Goal: Find contact information: Find contact information

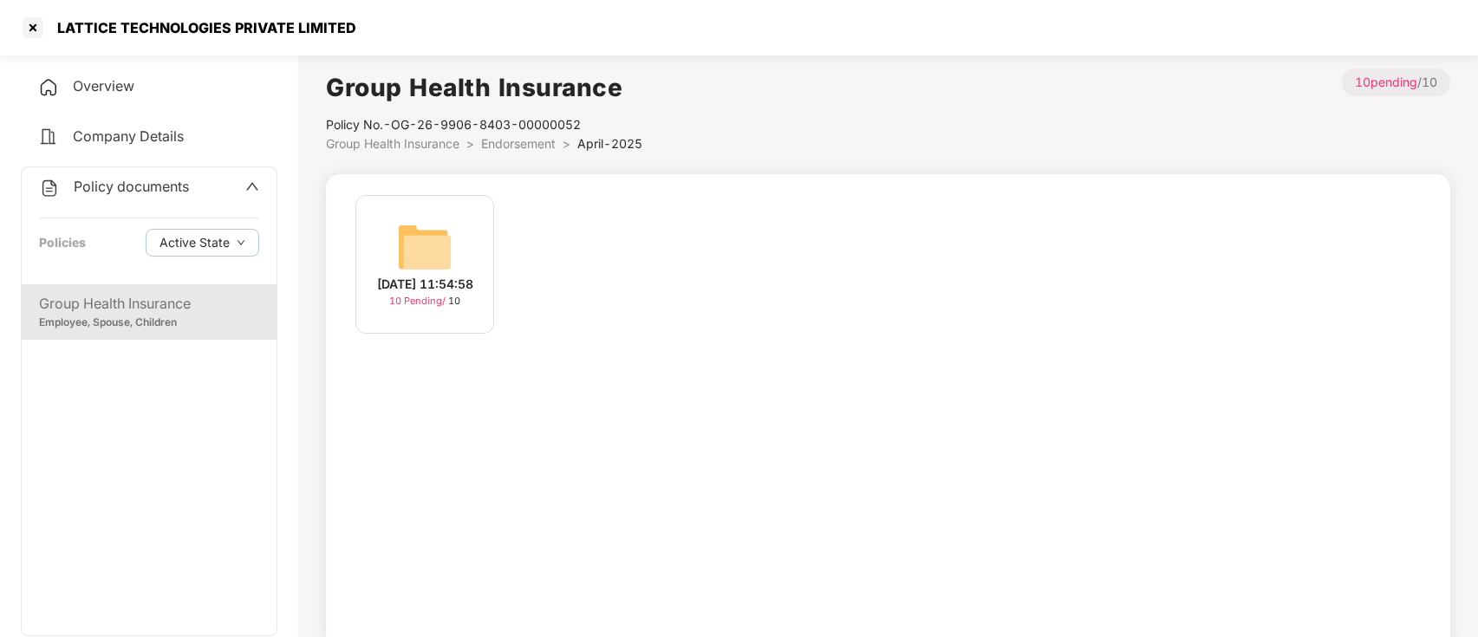
scroll to position [48, 0]
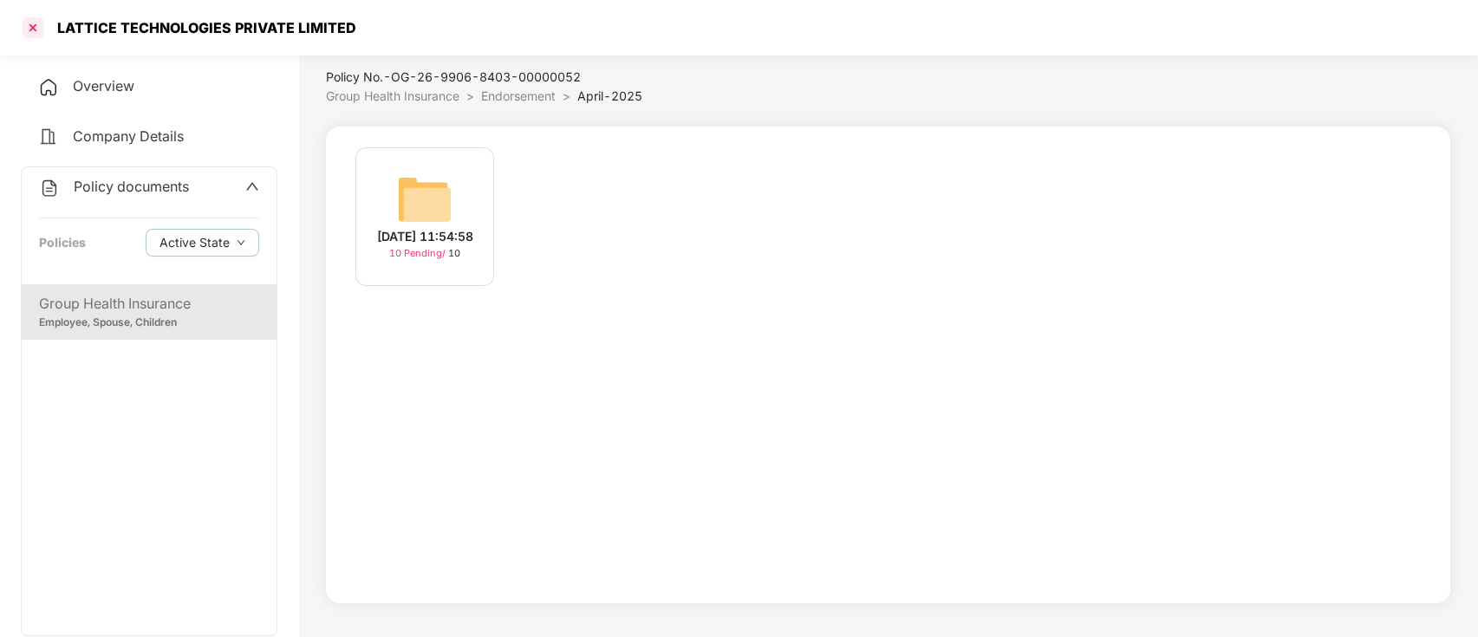
click at [36, 23] on div at bounding box center [33, 28] width 28 height 28
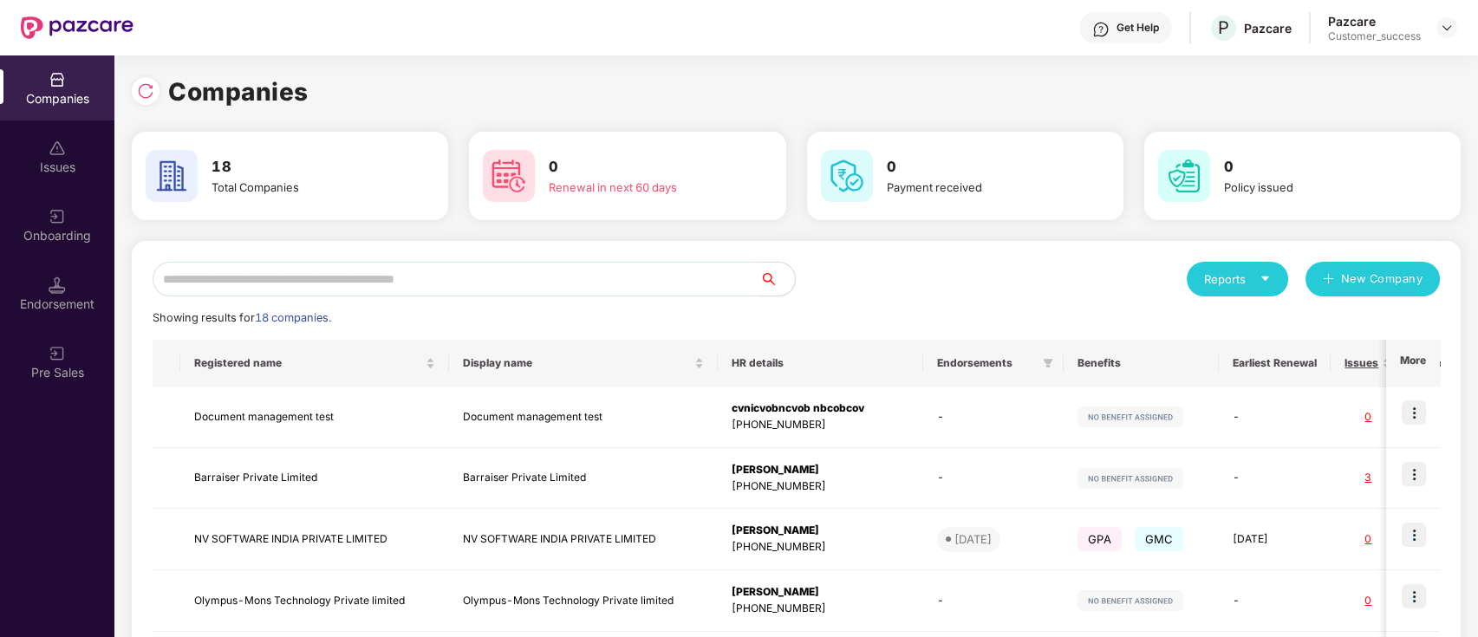
scroll to position [0, 0]
click at [582, 278] on input "text" at bounding box center [457, 279] width 608 height 35
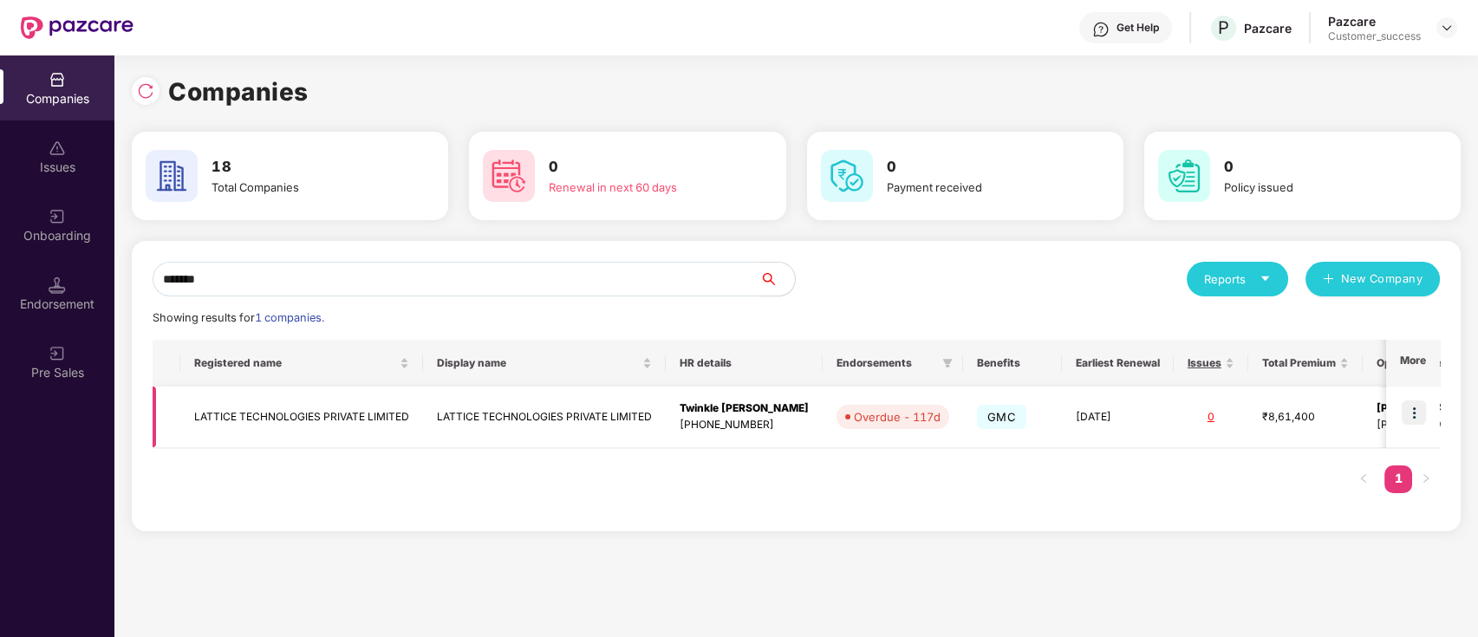
type input "*******"
click at [1422, 417] on img at bounding box center [1414, 413] width 24 height 24
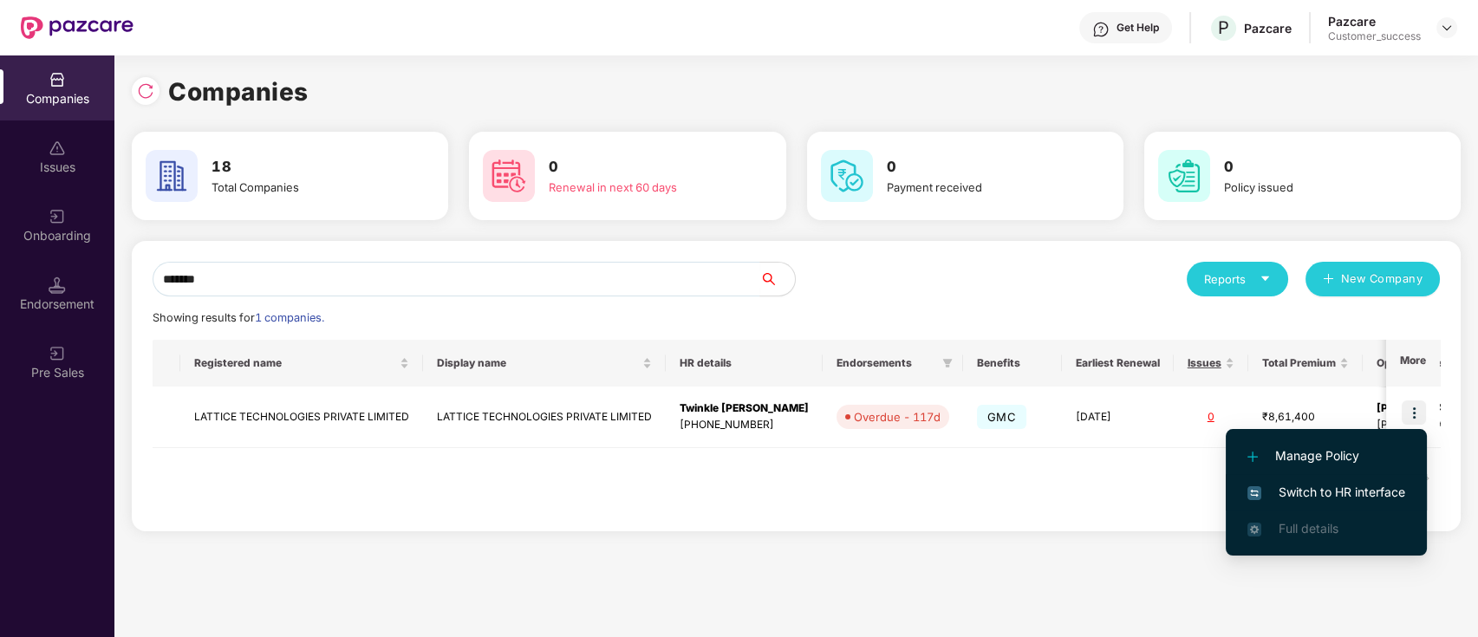
click at [1387, 491] on span "Switch to HR interface" at bounding box center [1327, 492] width 158 height 19
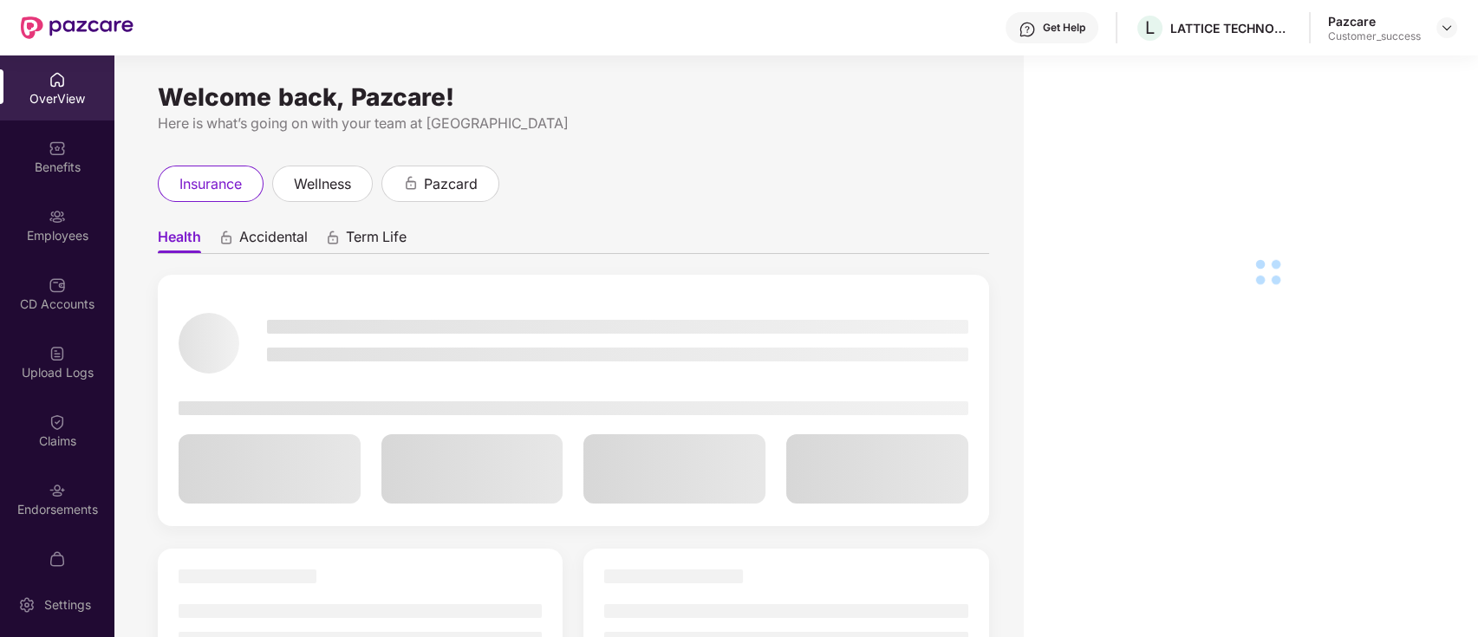
click at [54, 296] on div "CD Accounts" at bounding box center [57, 304] width 114 height 17
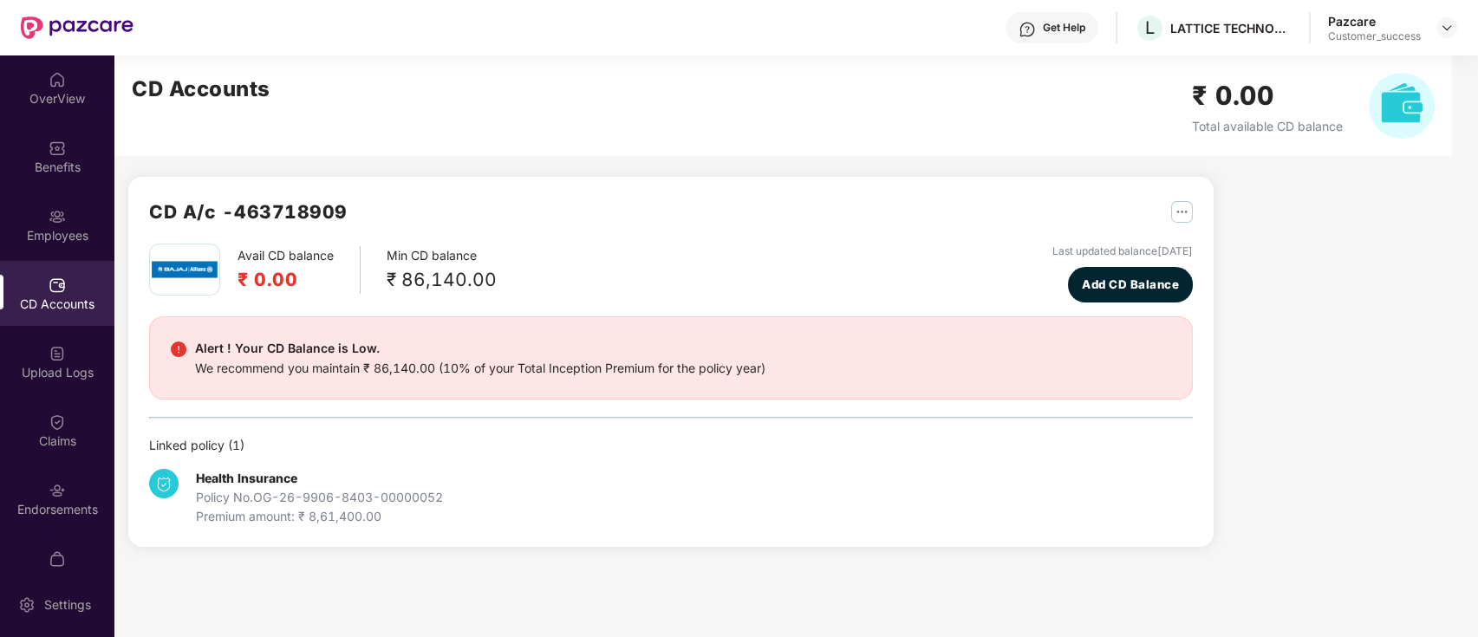
click at [1447, 29] on img at bounding box center [1447, 28] width 14 height 14
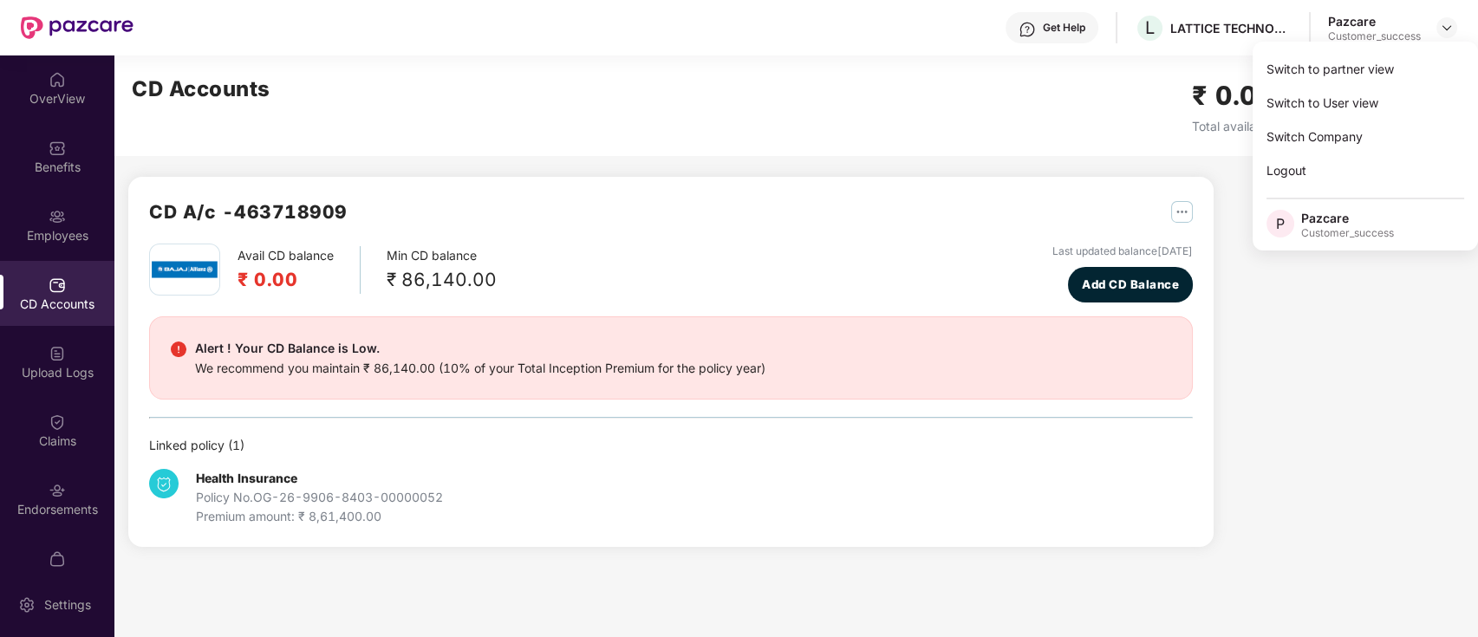
click at [1318, 392] on div "CD A/c - 463718909 Avail CD balance ₹ 0.00 Min CD balance ₹ 86,140.00 Last upda…" at bounding box center [773, 311] width 1319 height 512
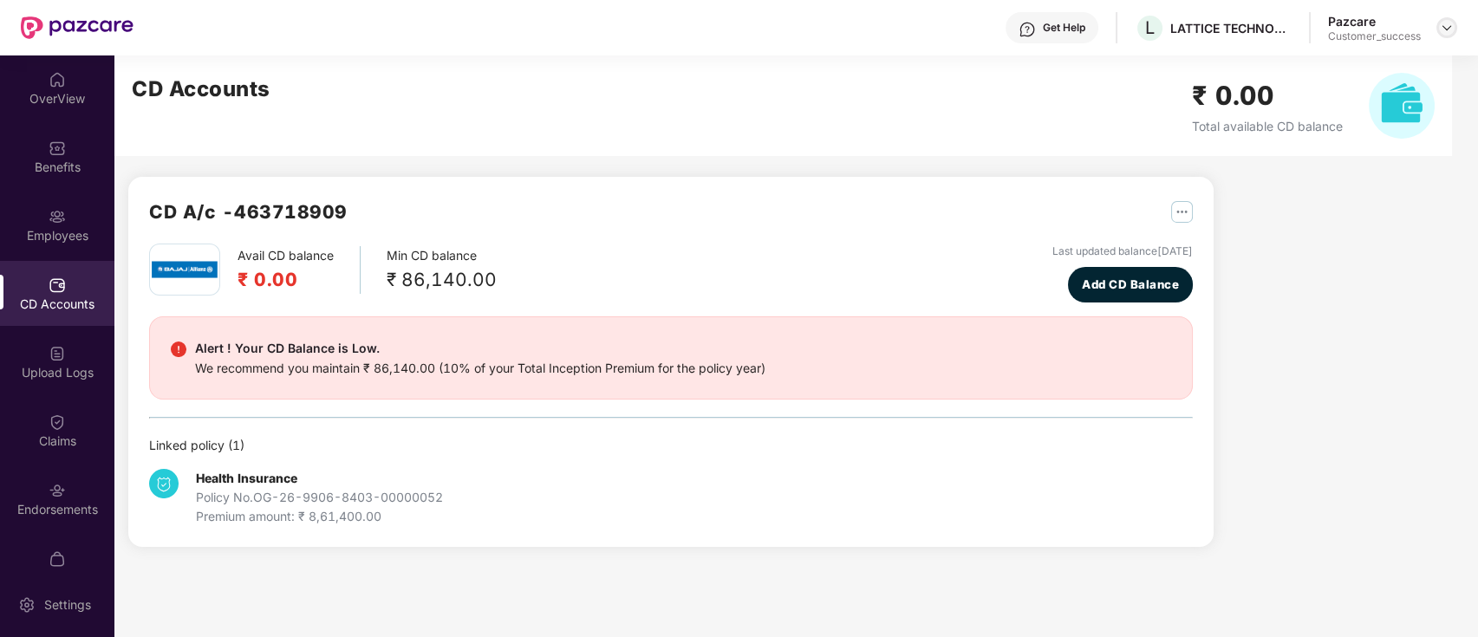
click at [1448, 25] on img at bounding box center [1447, 28] width 14 height 14
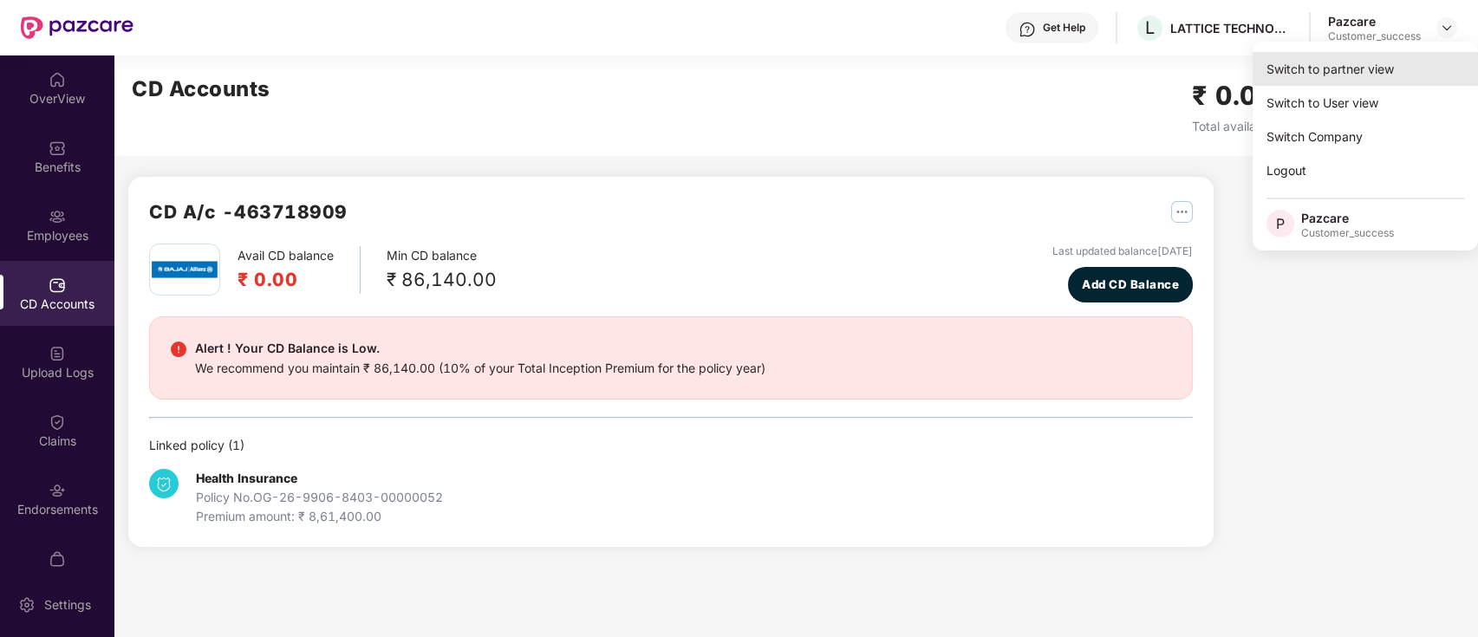
click at [1395, 66] on div "Switch to partner view" at bounding box center [1365, 69] width 225 height 34
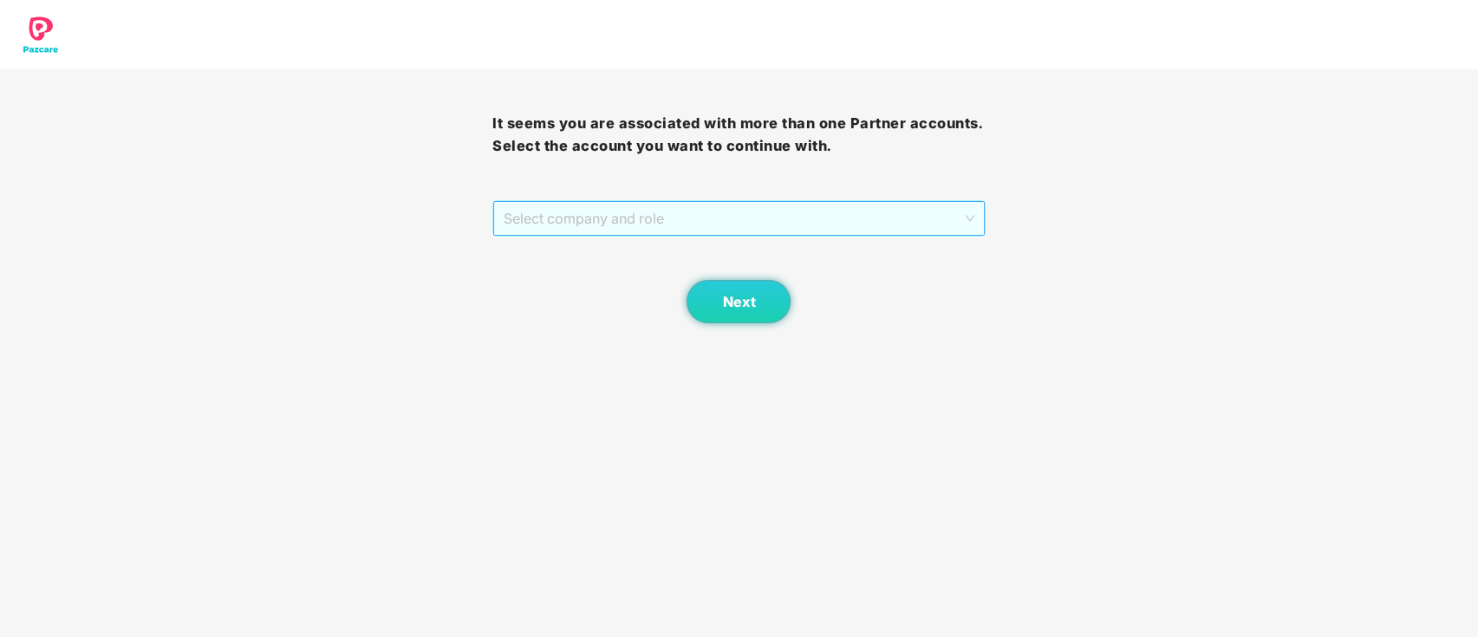
click at [734, 219] on span "Select company and role" at bounding box center [739, 218] width 470 height 33
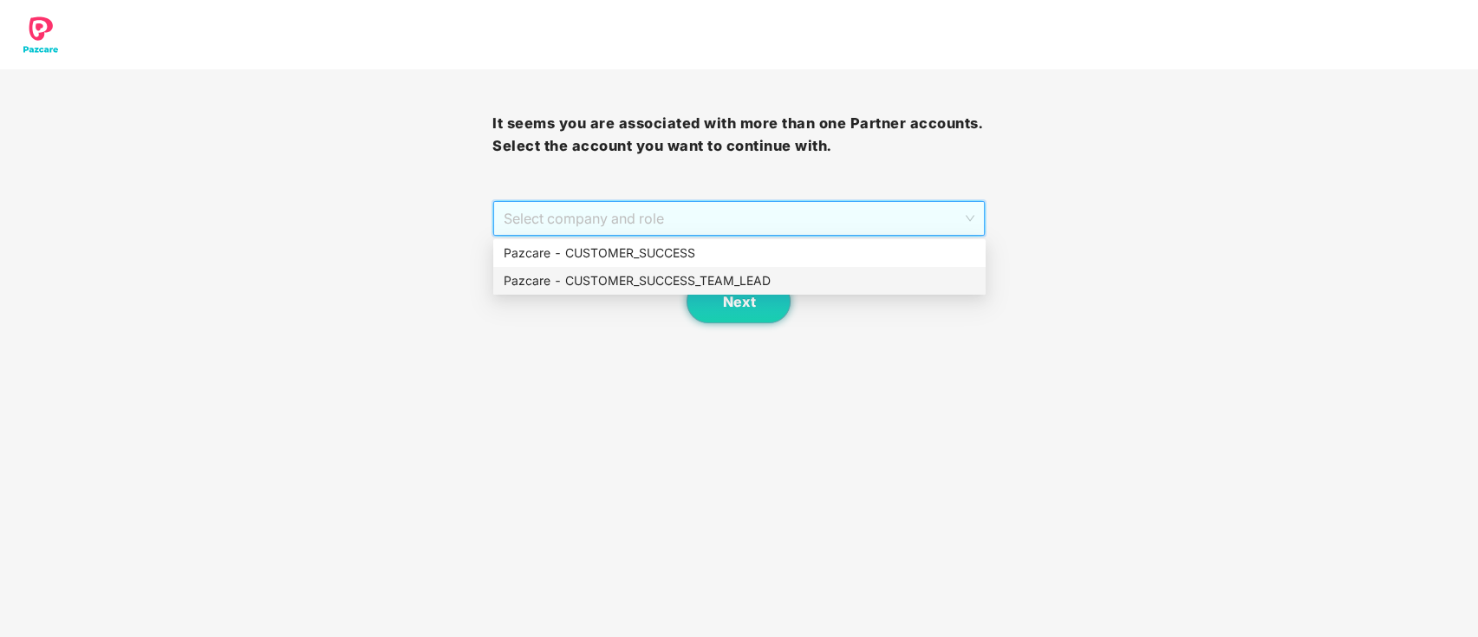
click at [734, 270] on div "Pazcare - CUSTOMER_SUCCESS_TEAM_LEAD" at bounding box center [739, 281] width 492 height 28
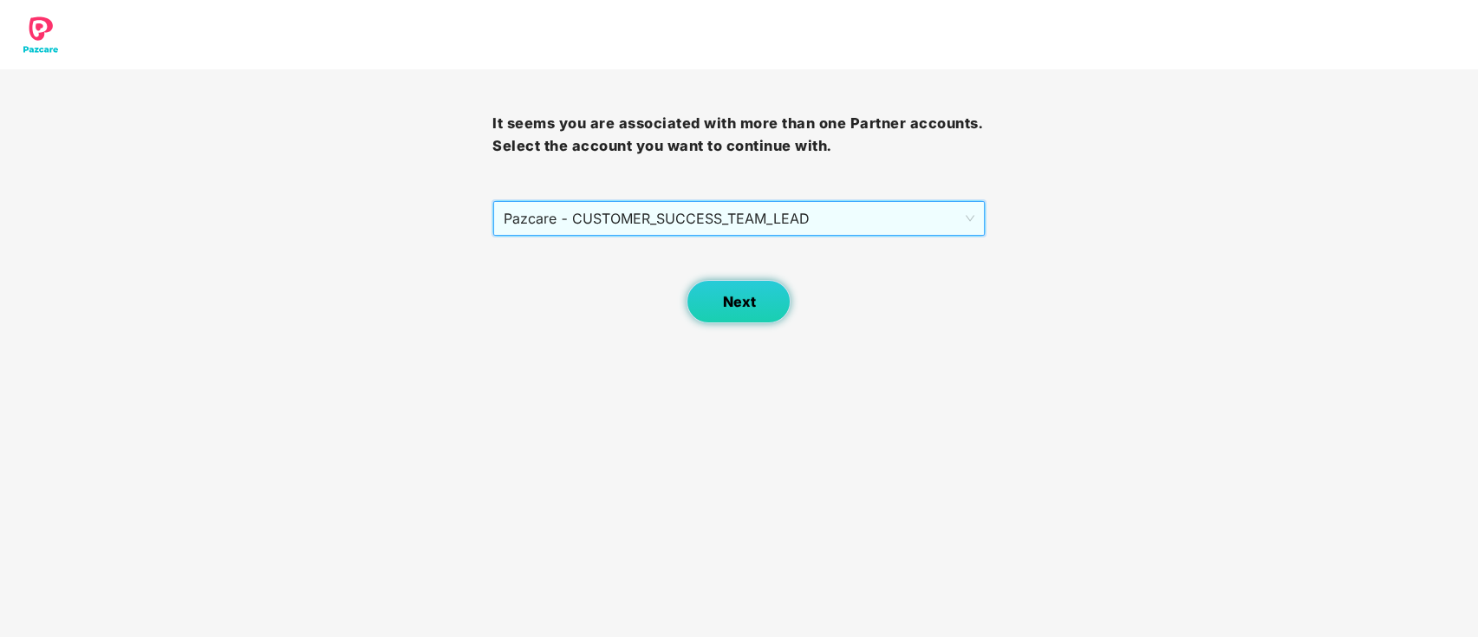
click at [740, 310] on button "Next" at bounding box center [739, 301] width 104 height 43
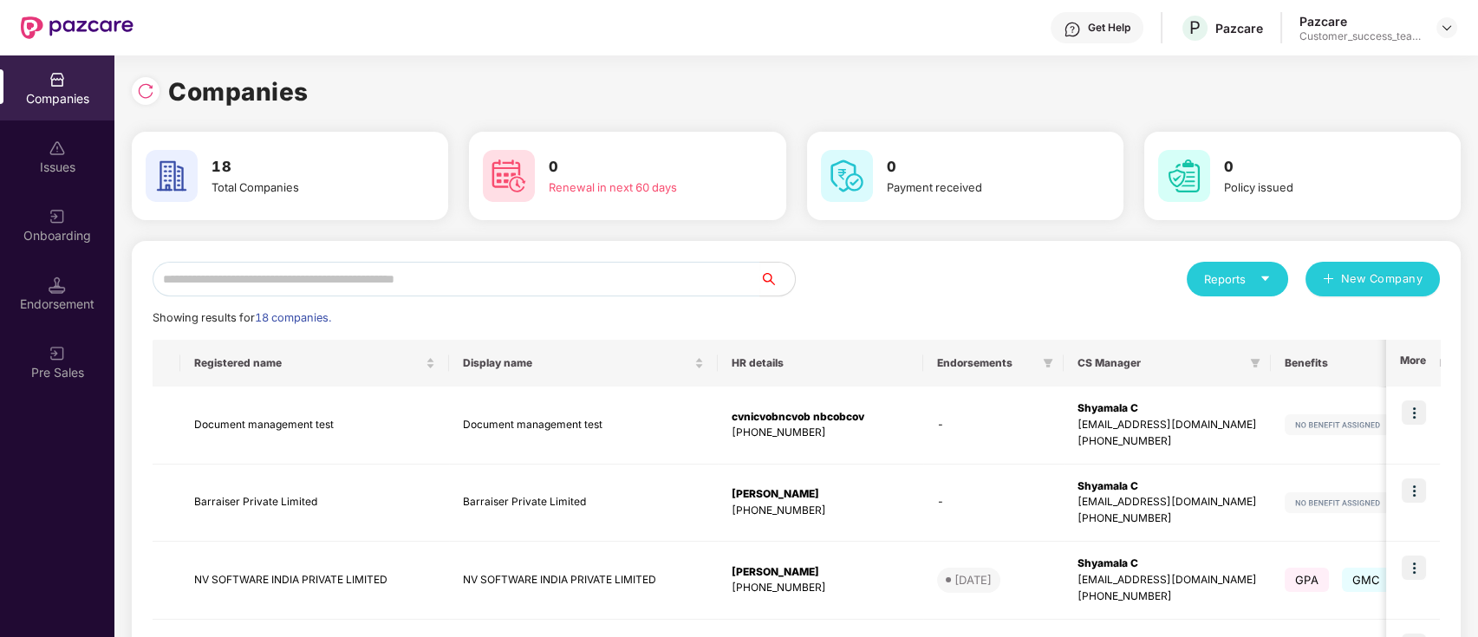
click at [152, 88] on img at bounding box center [145, 90] width 17 height 17
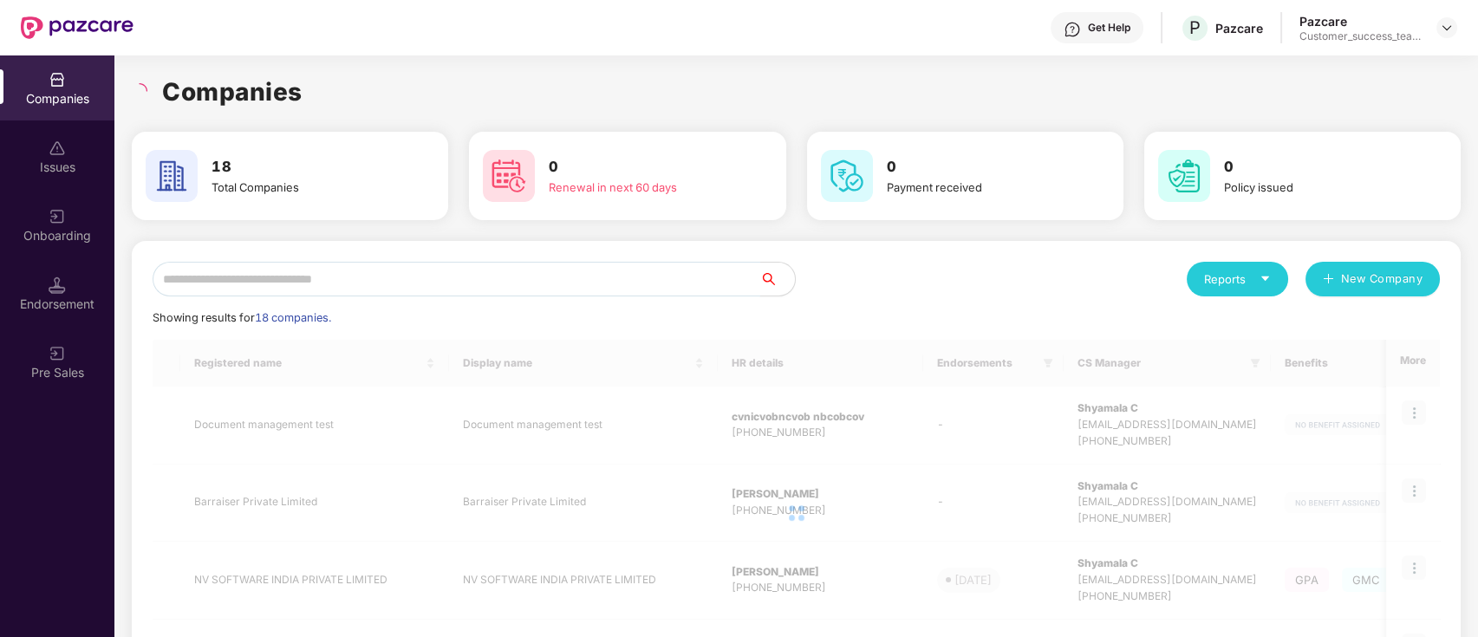
click at [391, 279] on input "text" at bounding box center [457, 279] width 608 height 35
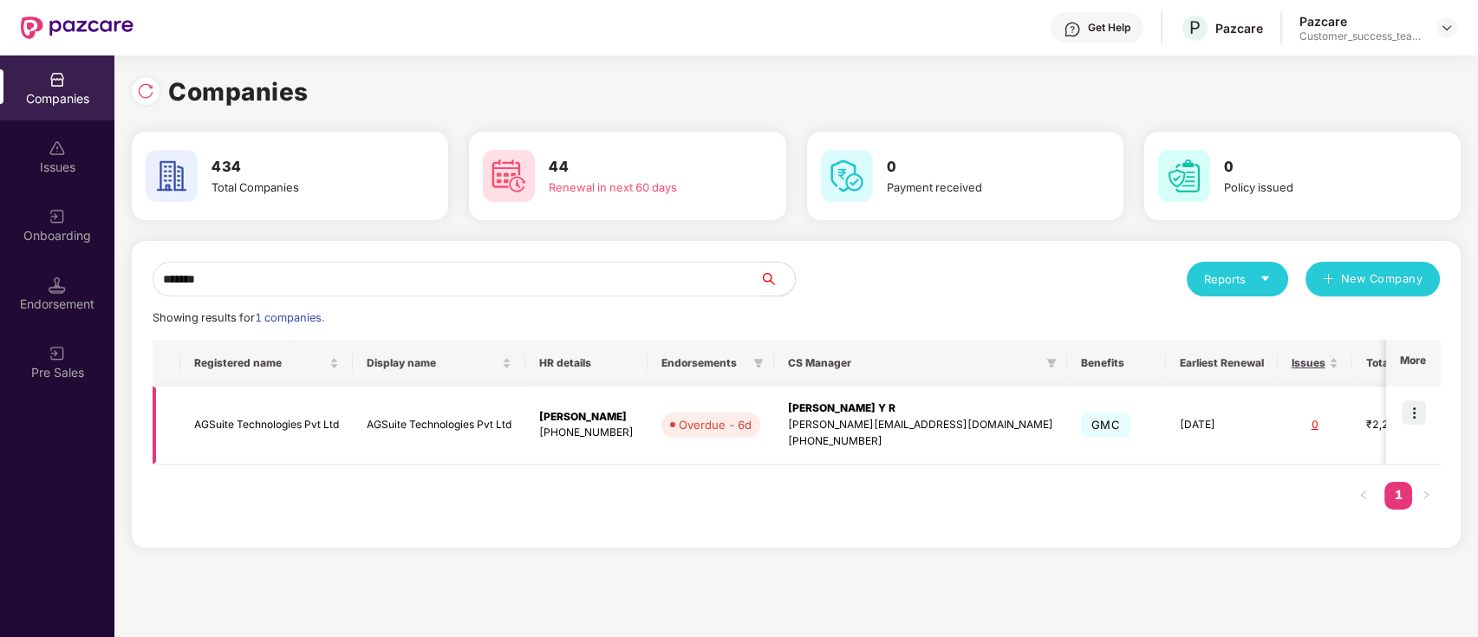
type input "*******"
click at [1412, 409] on img at bounding box center [1414, 413] width 24 height 24
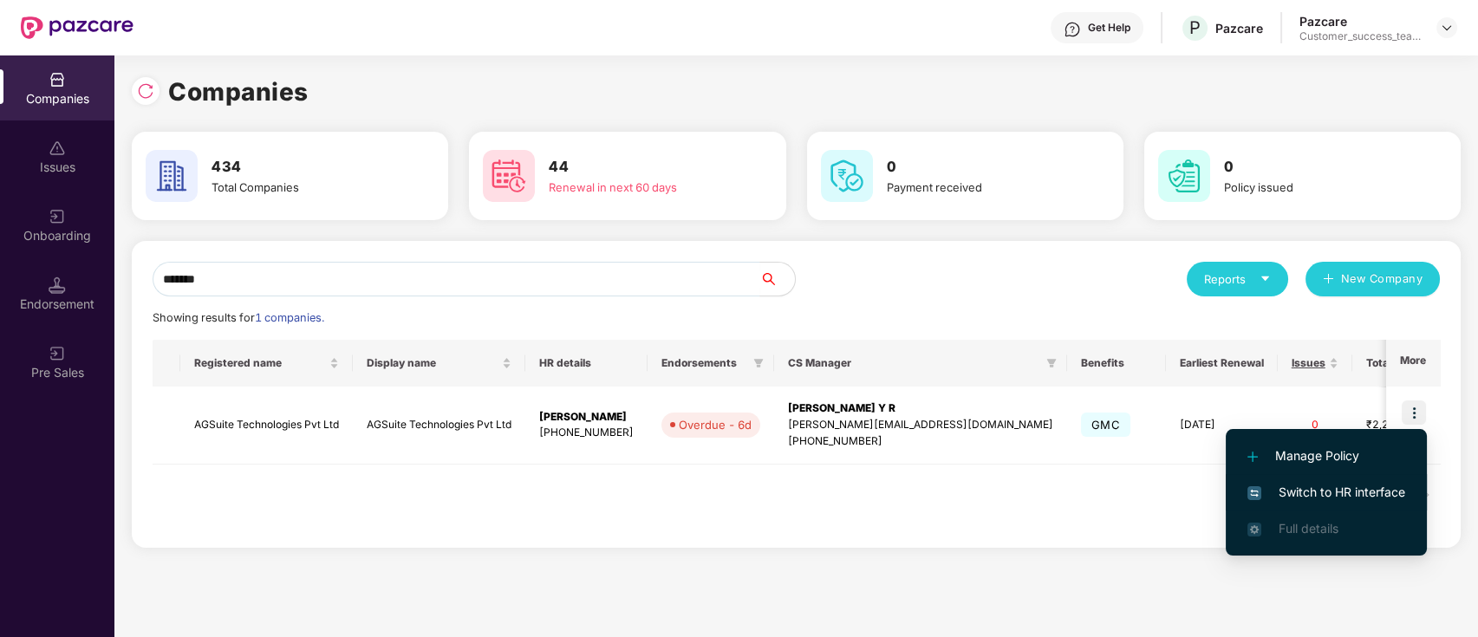
click at [1403, 496] on span "Switch to HR interface" at bounding box center [1327, 492] width 158 height 19
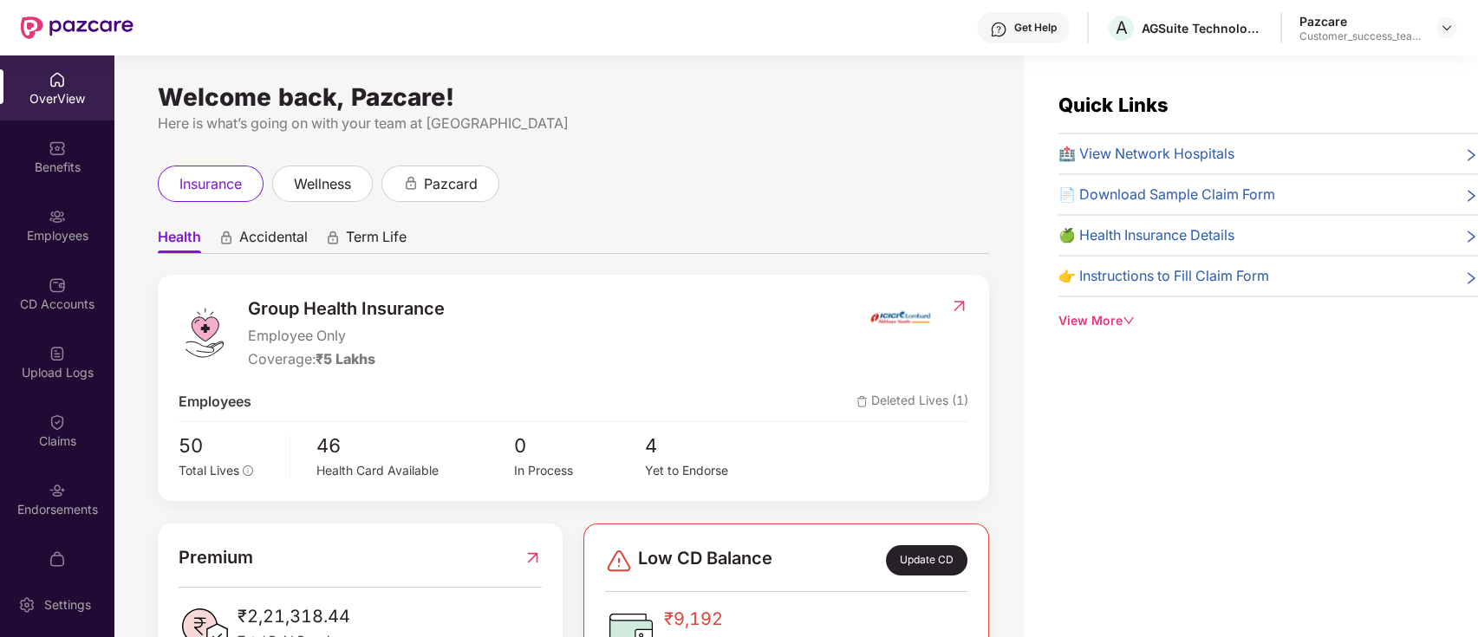
click at [80, 229] on div "Employees" at bounding box center [57, 235] width 114 height 17
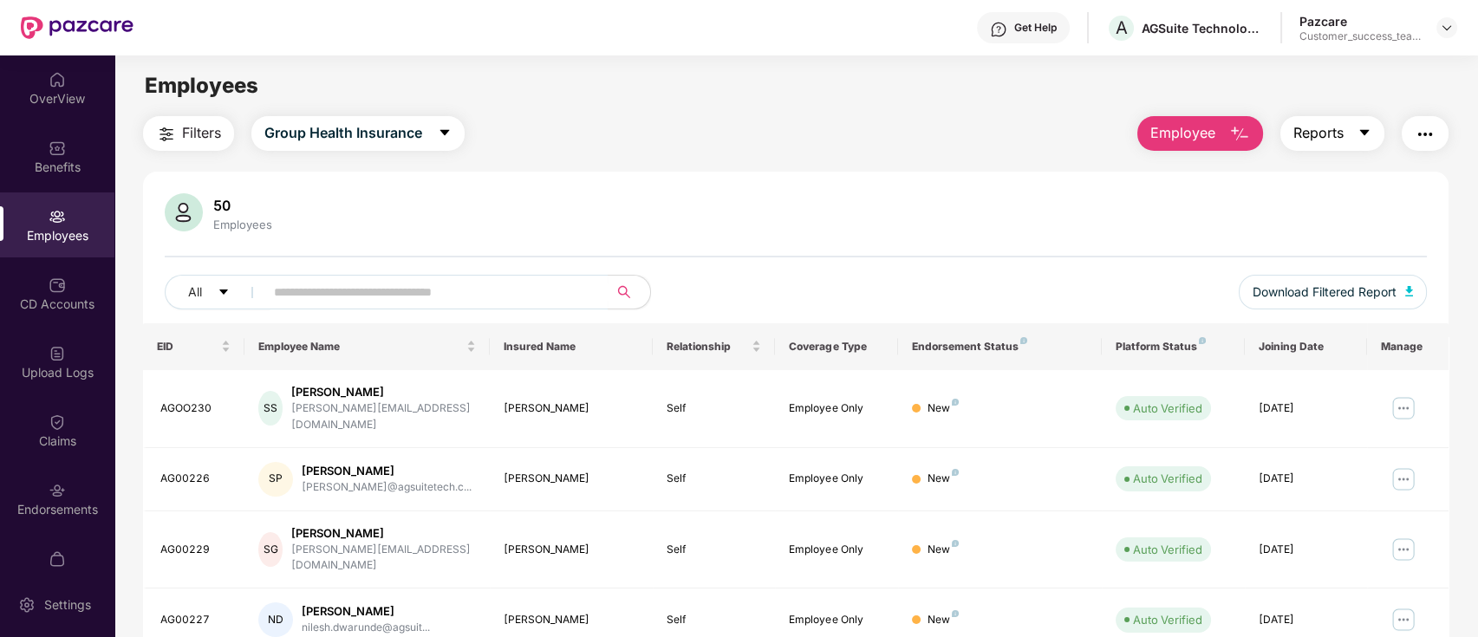
click at [1358, 134] on icon "caret-down" at bounding box center [1365, 133] width 14 height 14
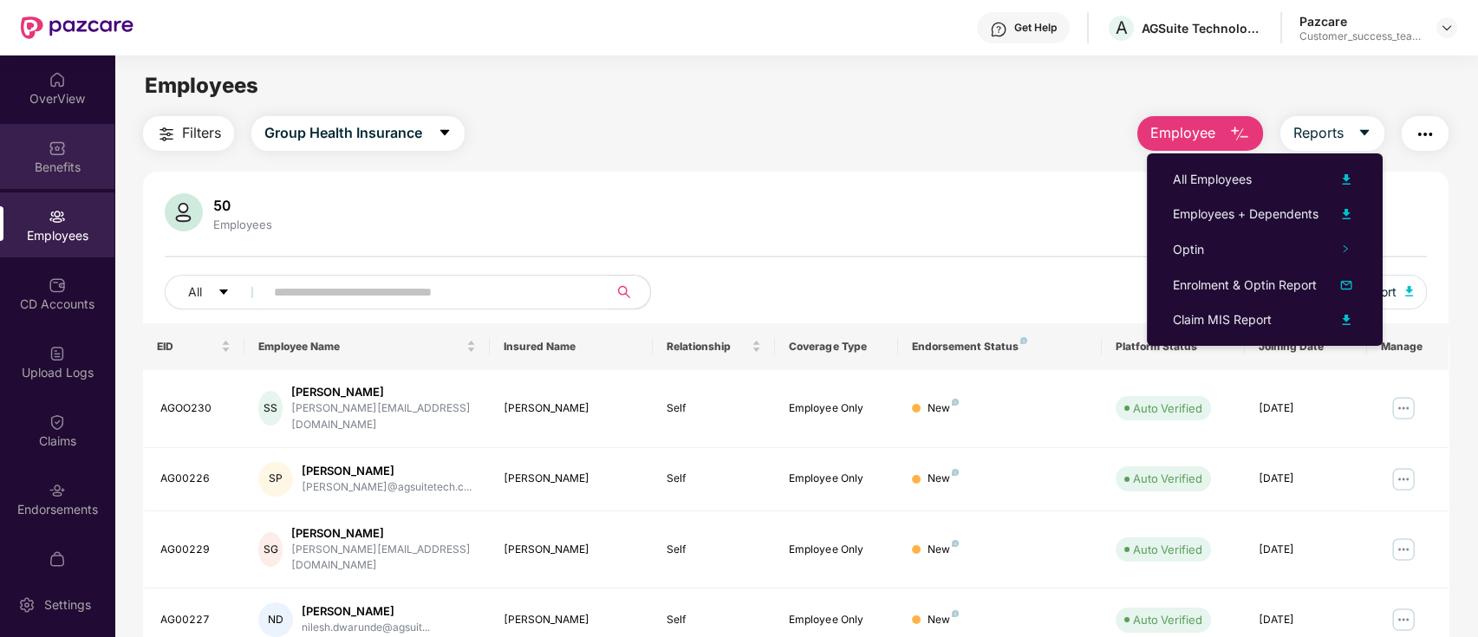
click at [0, 149] on div "Benefits" at bounding box center [57, 156] width 114 height 65
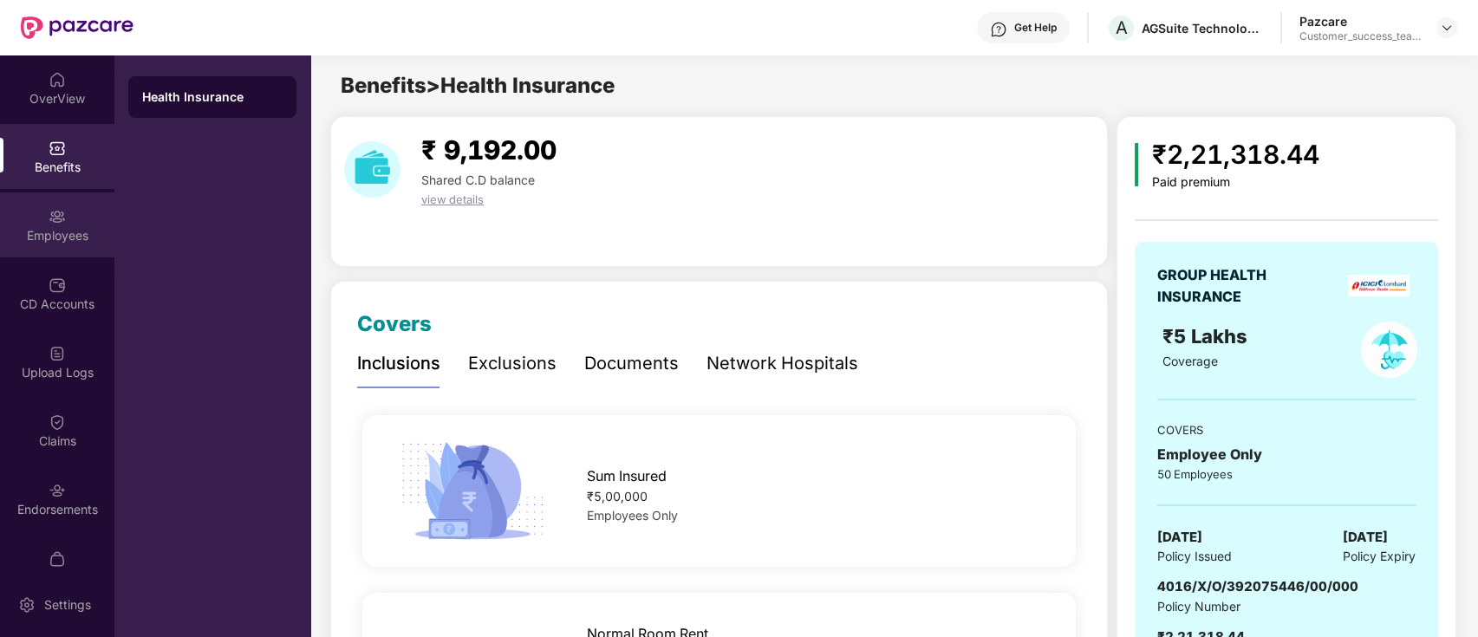
click at [62, 210] on img at bounding box center [57, 216] width 17 height 17
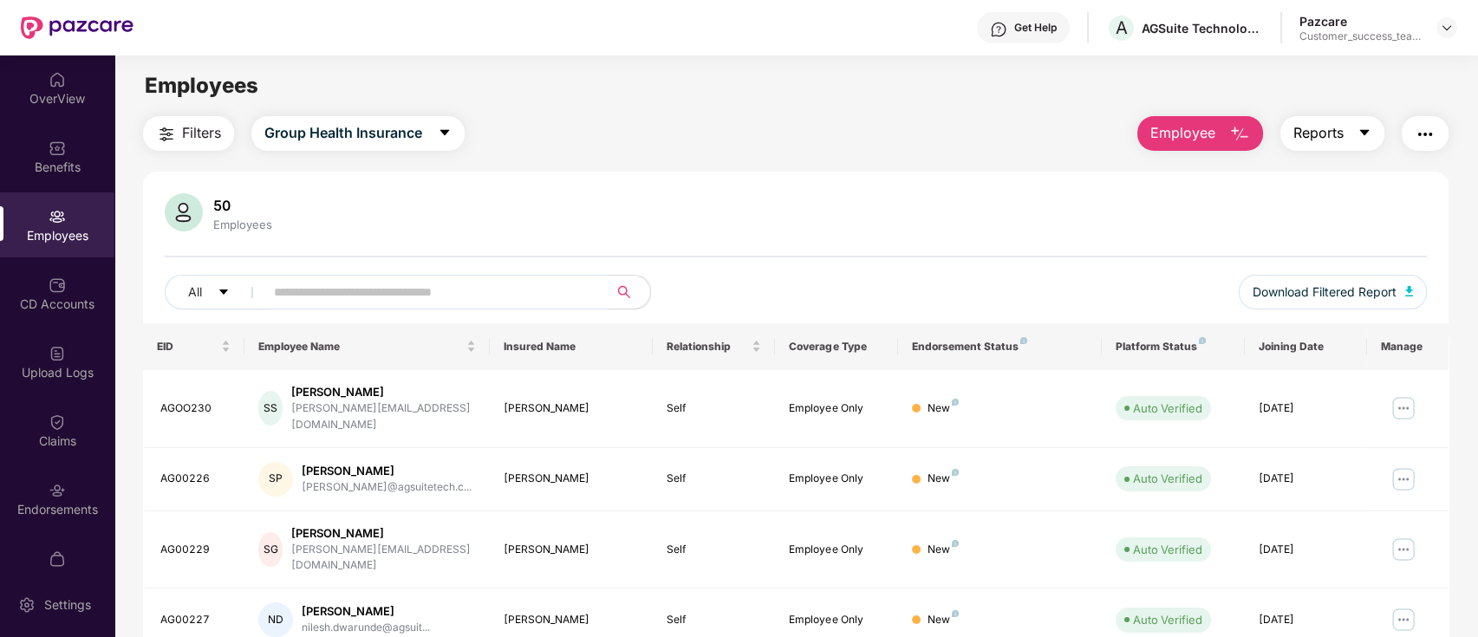
click at [1339, 133] on span "Reports" at bounding box center [1319, 133] width 50 height 22
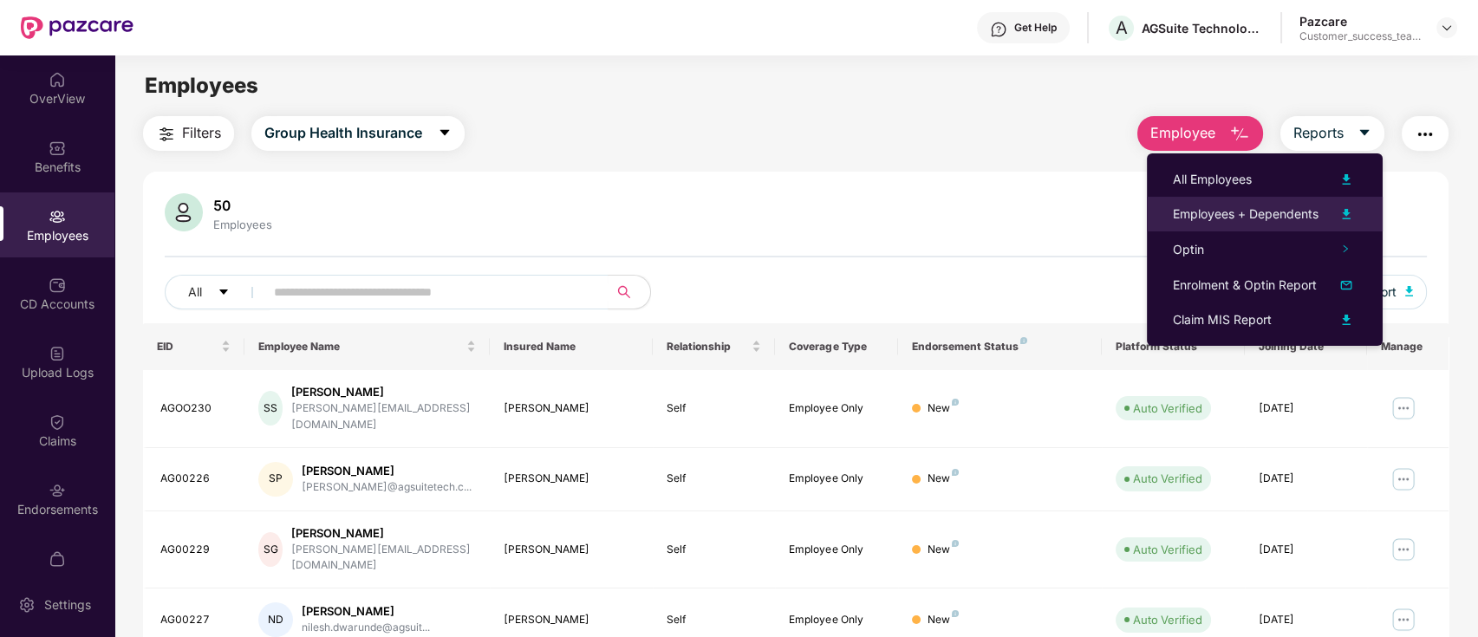
click at [1311, 215] on div "Employees + Dependents" at bounding box center [1246, 214] width 146 height 19
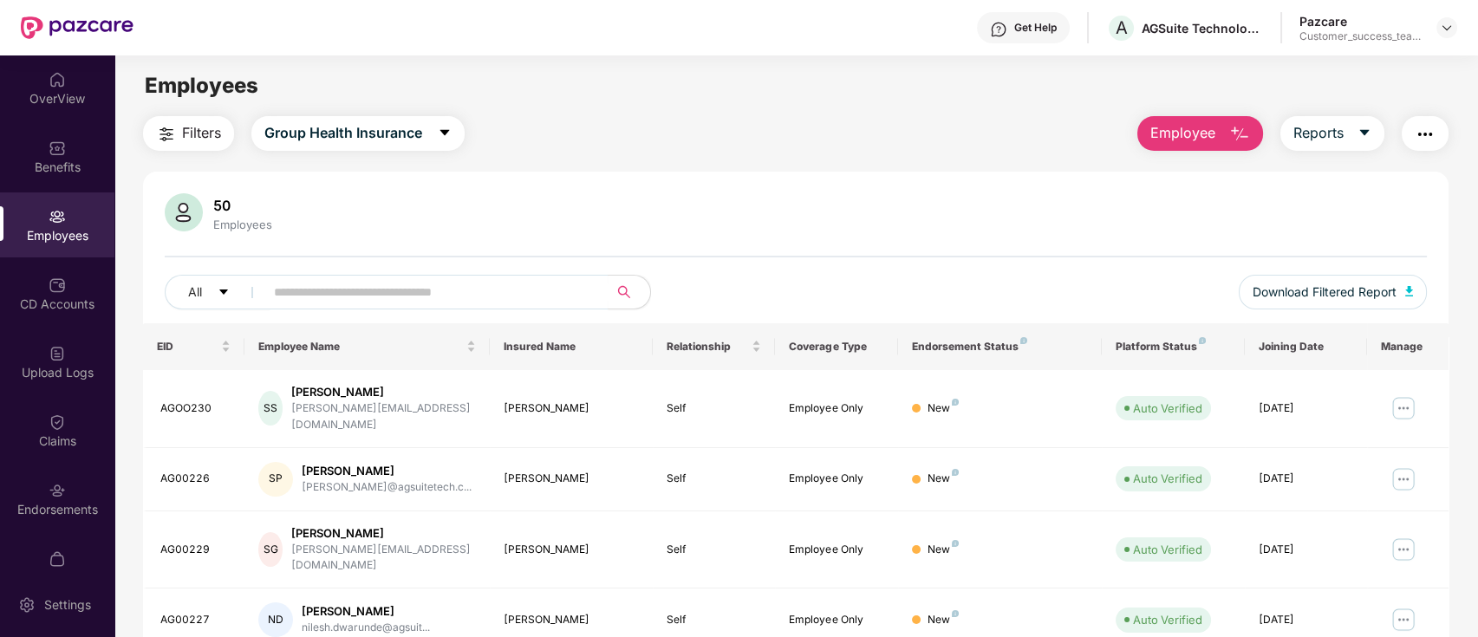
click at [1134, 10] on div "Get Help A AGSuite Technologies Pvt Ltd Pazcare Customer_success_team_lead" at bounding box center [796, 27] width 1324 height 55
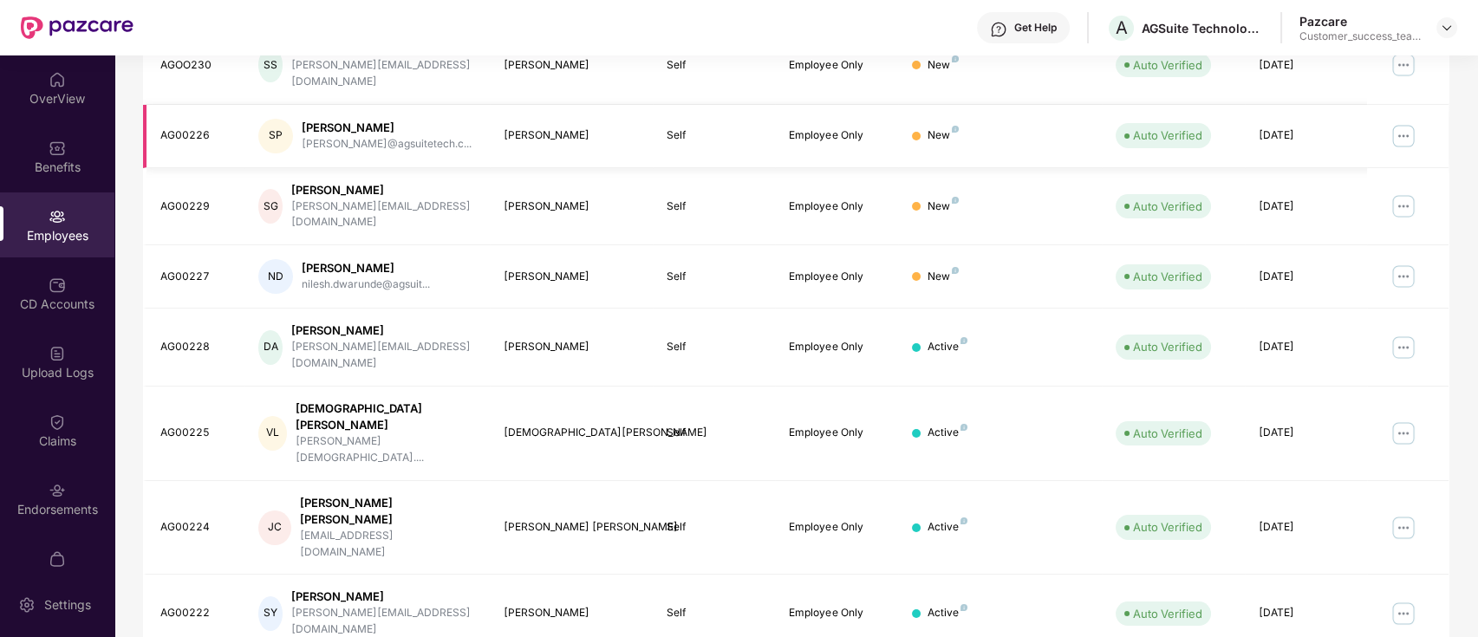
scroll to position [347, 0]
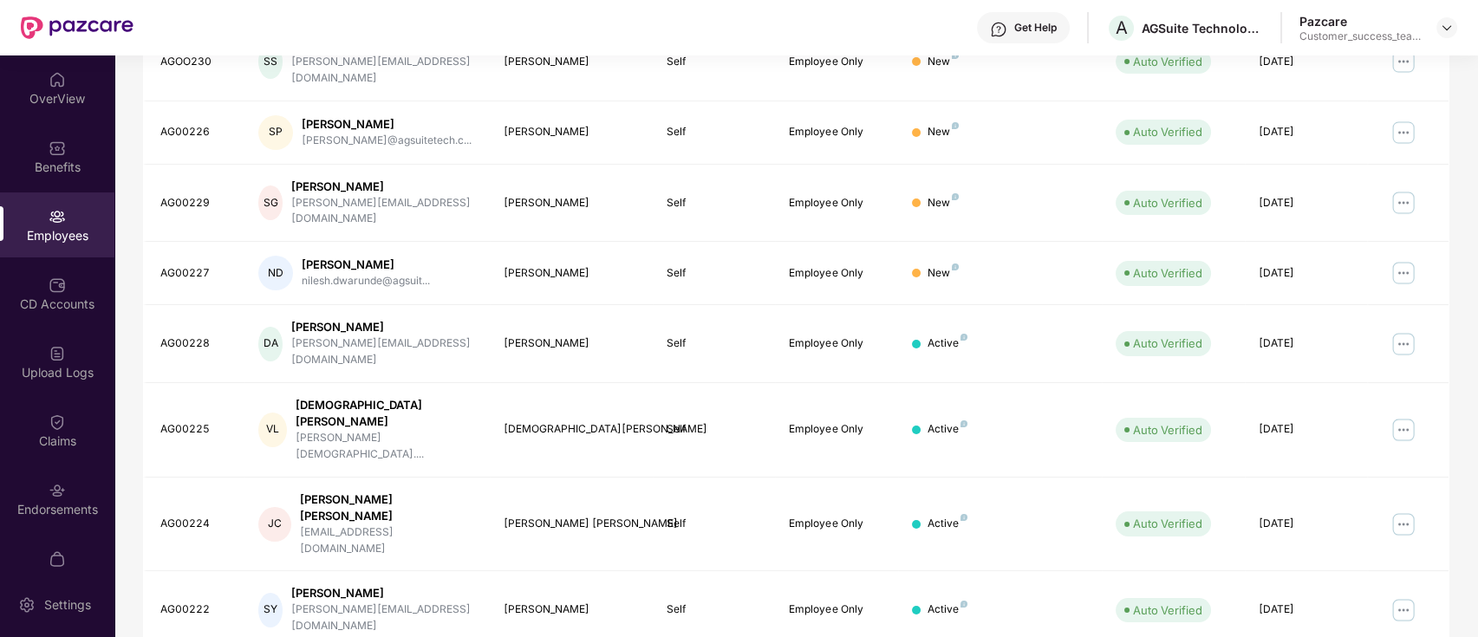
click at [115, 517] on div "Filters Group Health Insurance Employee Reports 50 Employees All Download Filte…" at bounding box center [795, 311] width 1363 height 1084
click at [57, 508] on div "Endorsements" at bounding box center [57, 509] width 114 height 17
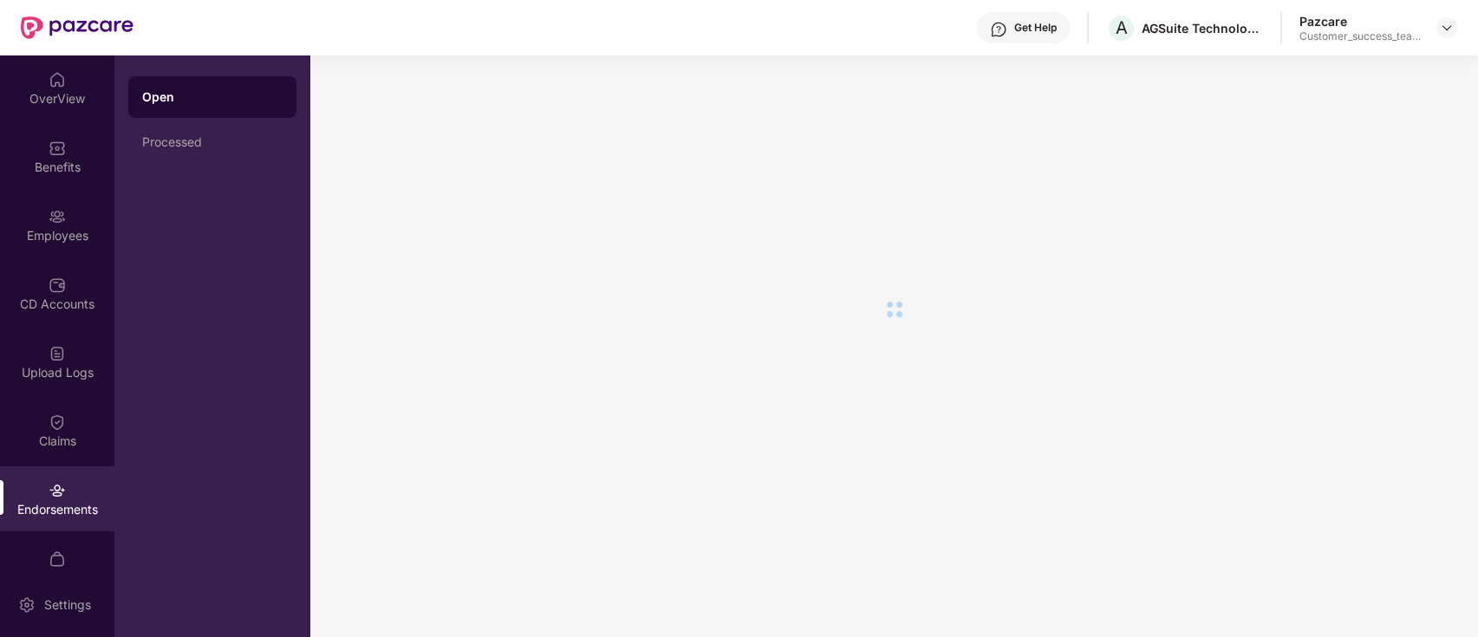
scroll to position [0, 0]
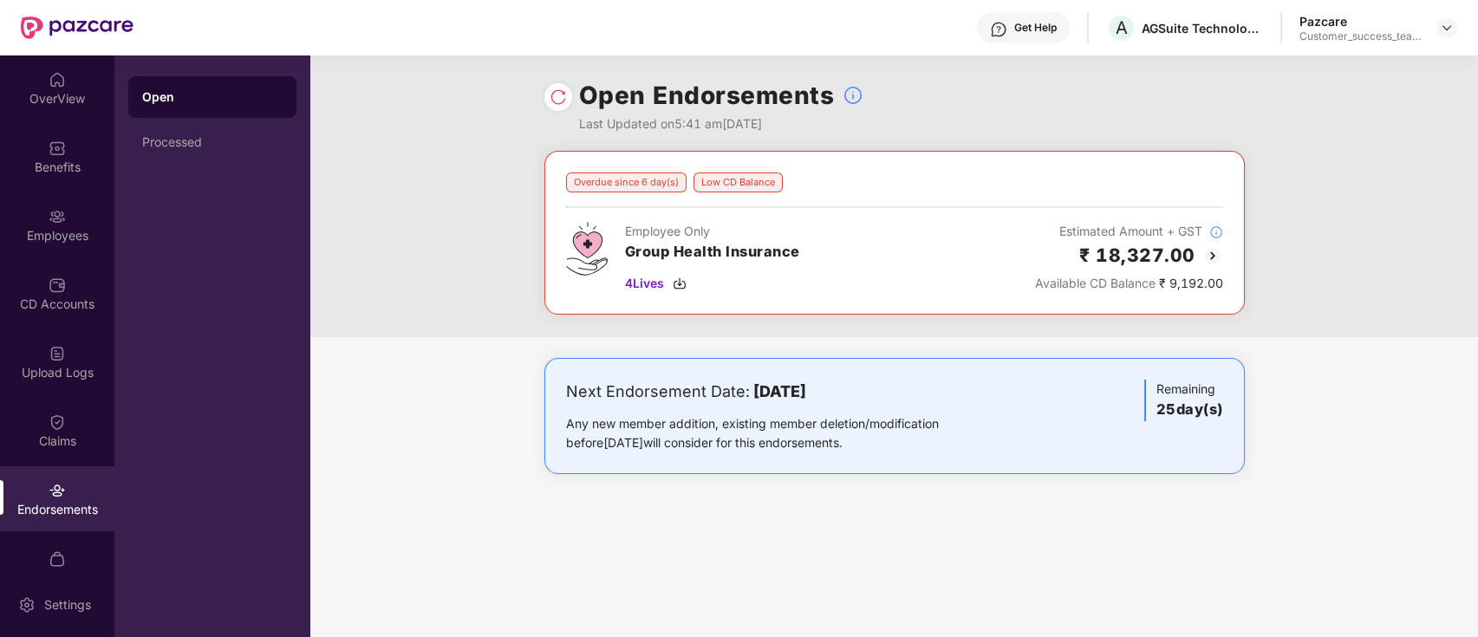
click at [1218, 254] on img at bounding box center [1213, 255] width 21 height 21
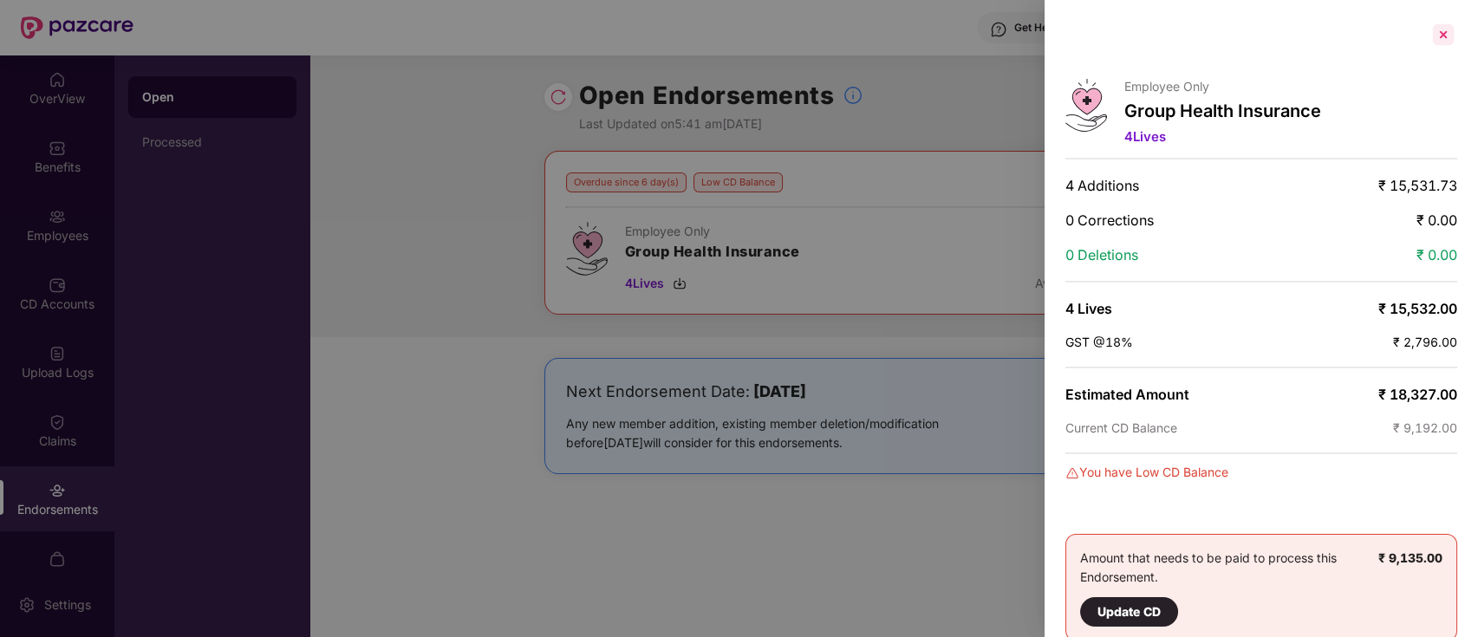
click at [1440, 32] on div at bounding box center [1444, 35] width 28 height 28
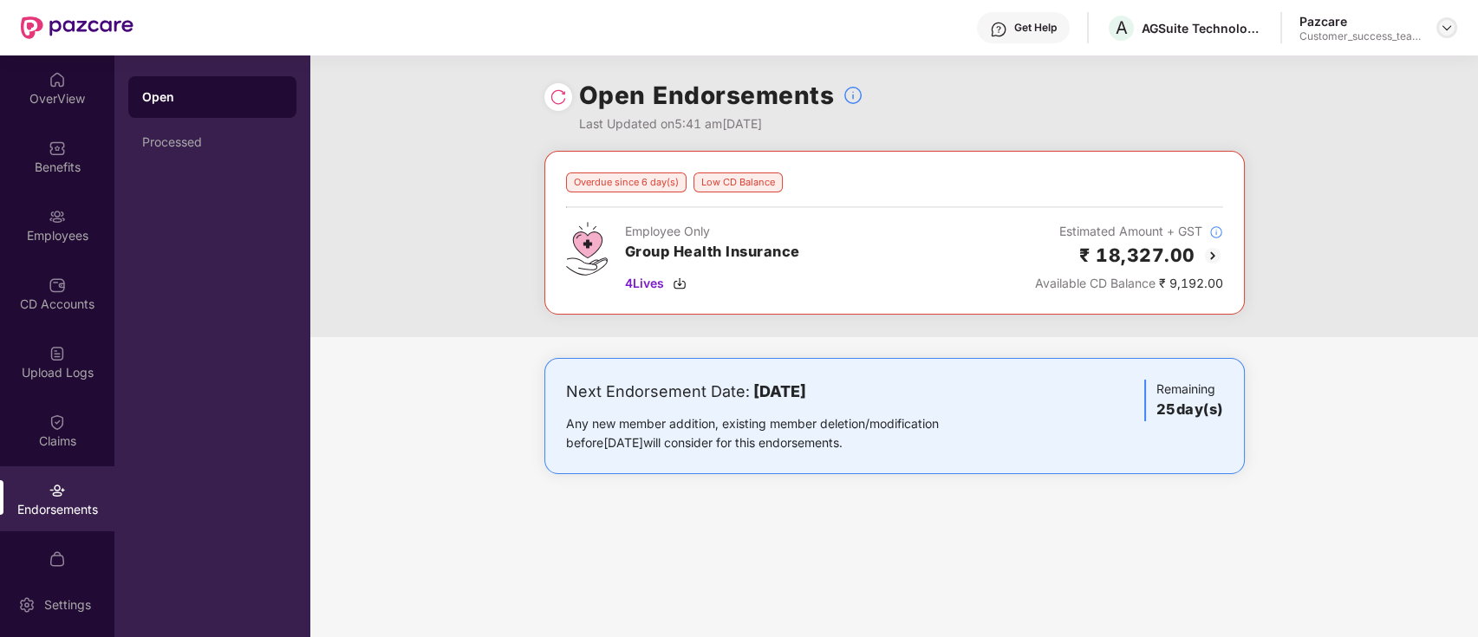
click at [1443, 34] on img at bounding box center [1447, 28] width 14 height 14
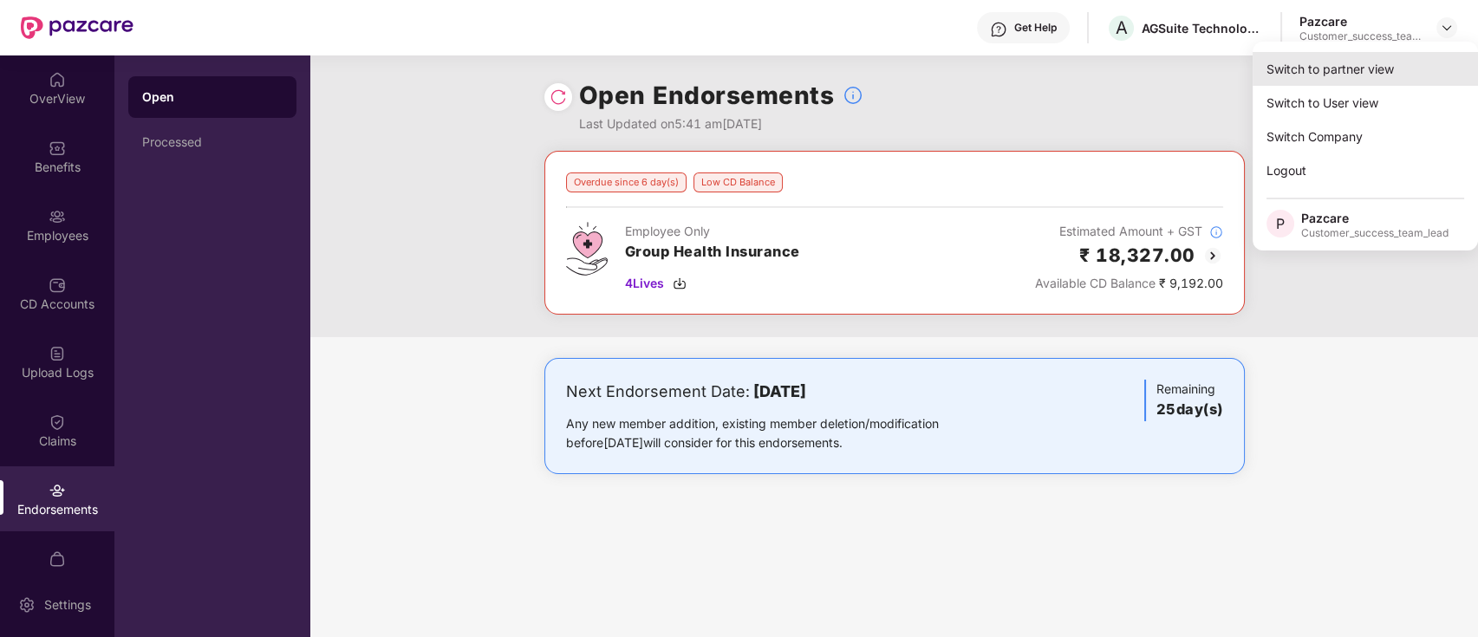
click at [1429, 62] on div "Switch to partner view" at bounding box center [1365, 69] width 225 height 34
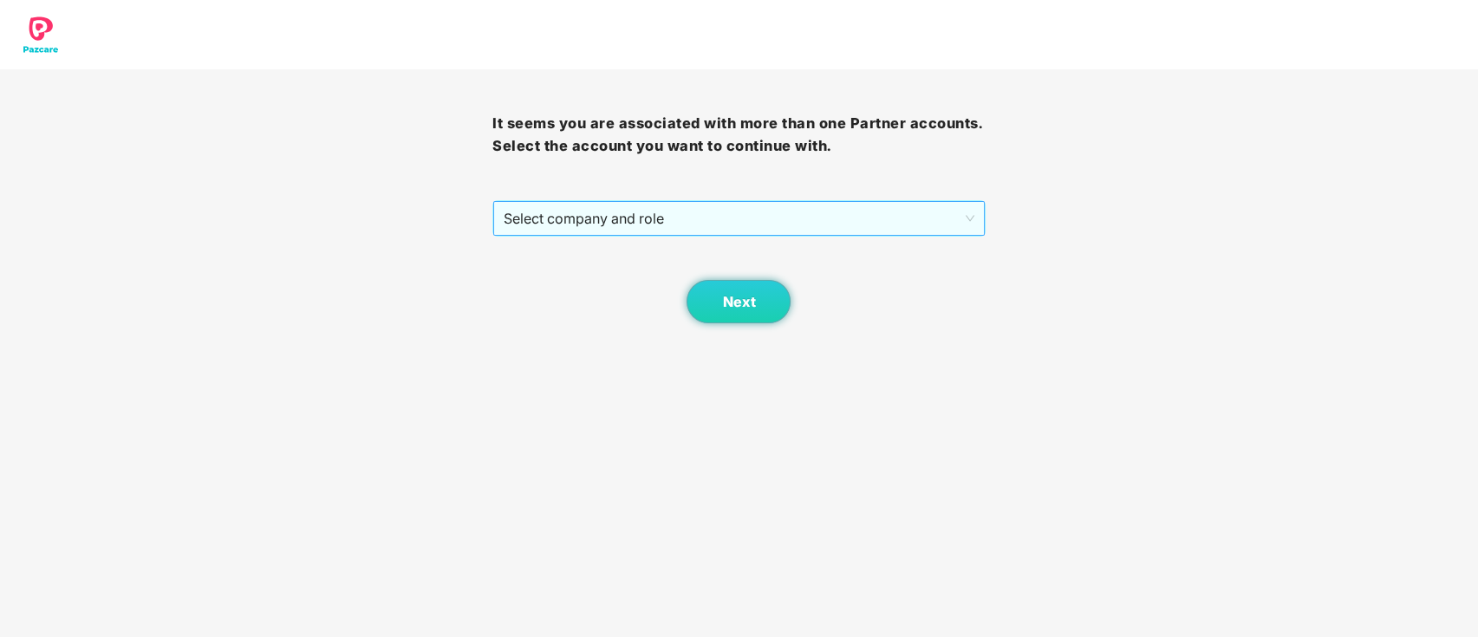
click at [603, 207] on span "Select company and role" at bounding box center [739, 218] width 470 height 33
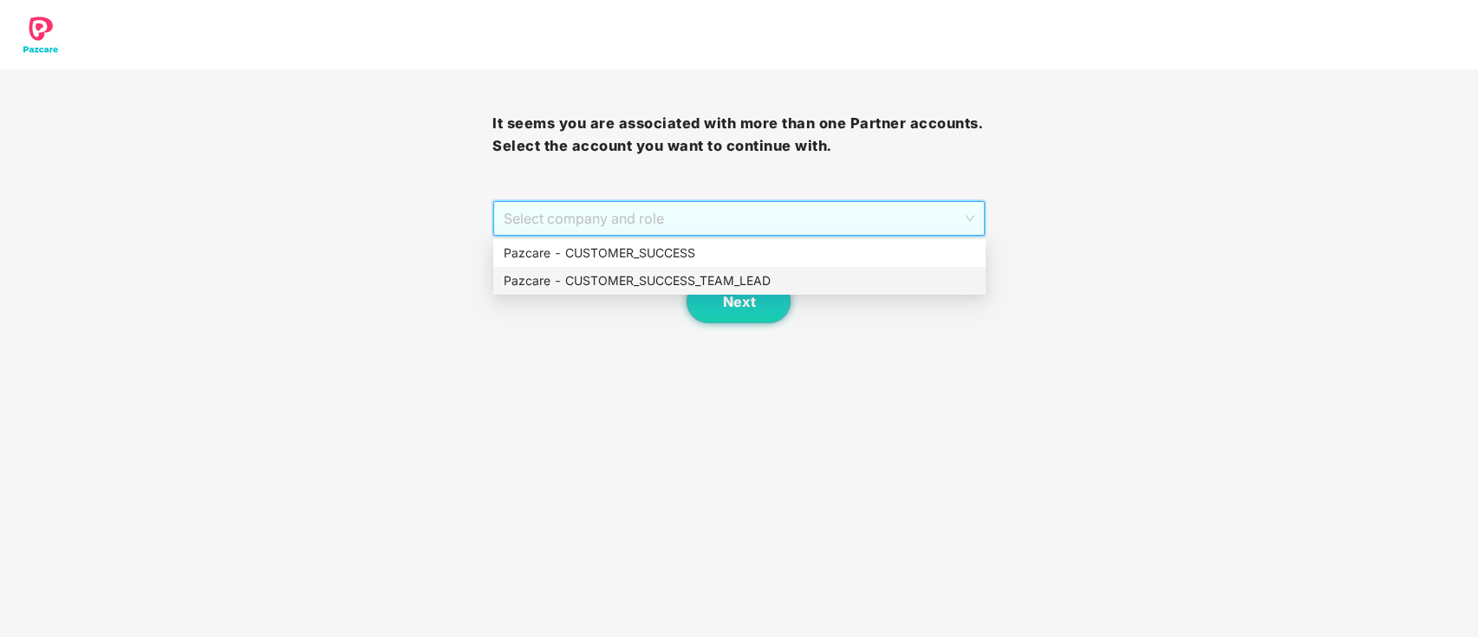
click at [603, 271] on div "Pazcare - CUSTOMER_SUCCESS_TEAM_LEAD" at bounding box center [740, 280] width 472 height 19
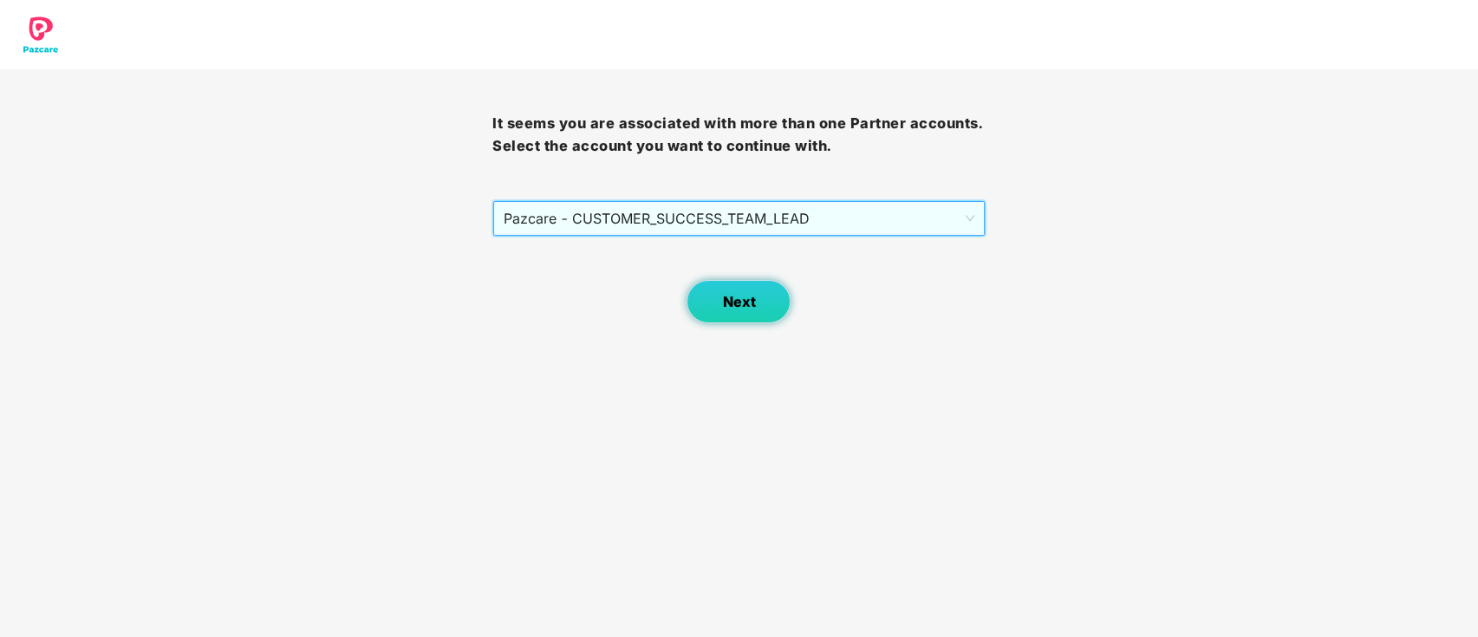
click at [721, 310] on button "Next" at bounding box center [739, 301] width 104 height 43
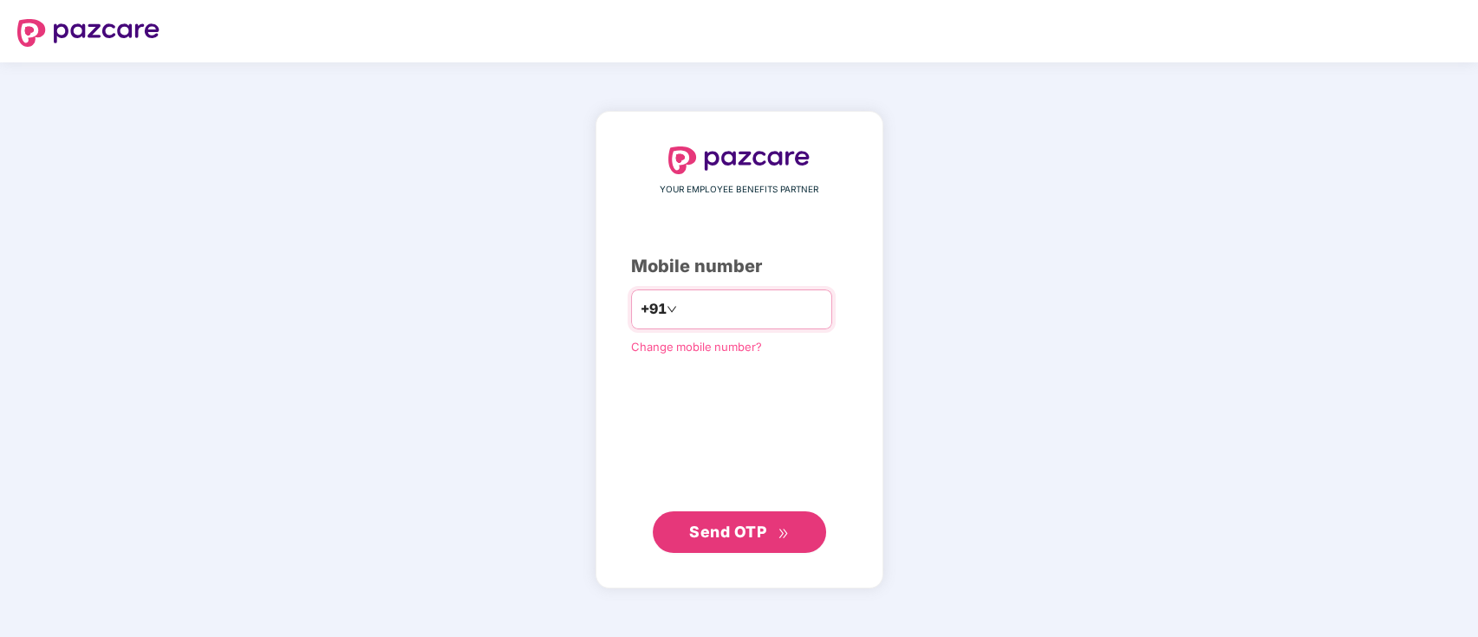
click at [756, 309] on input "number" at bounding box center [752, 310] width 142 height 28
type input "**********"
click at [745, 524] on span "Send OTP" at bounding box center [727, 532] width 77 height 18
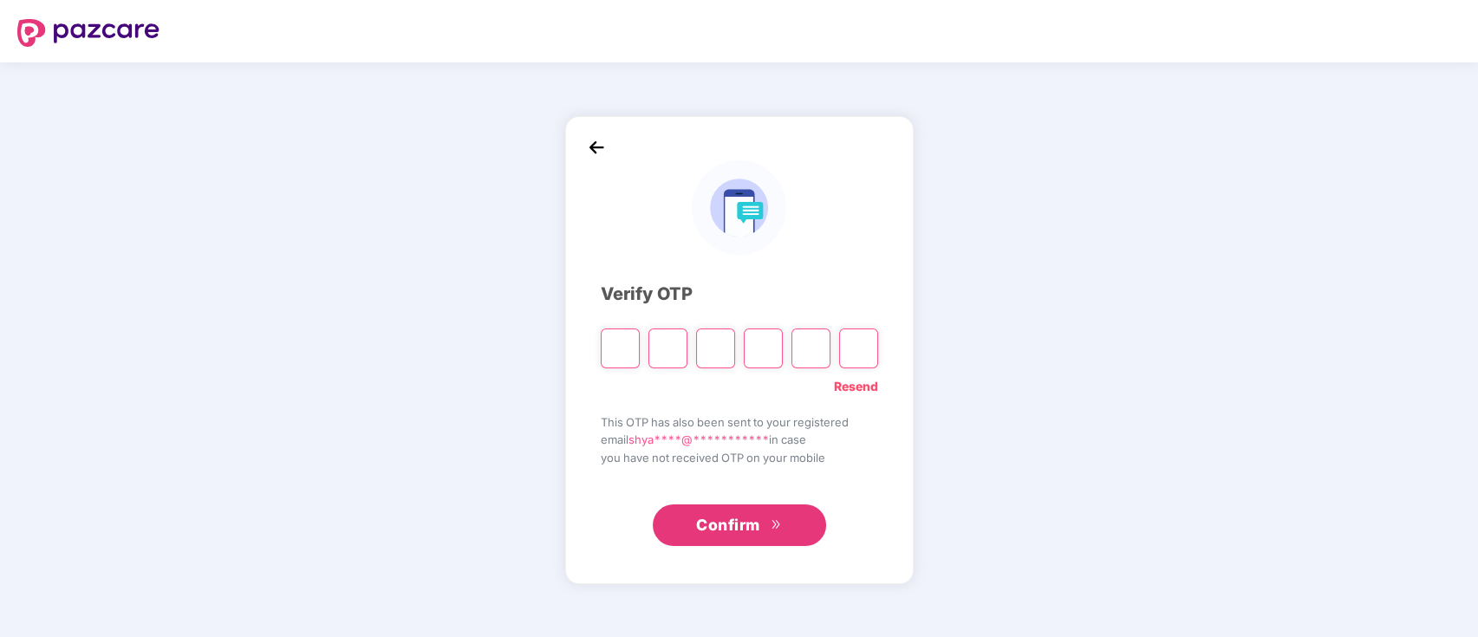
type input "*"
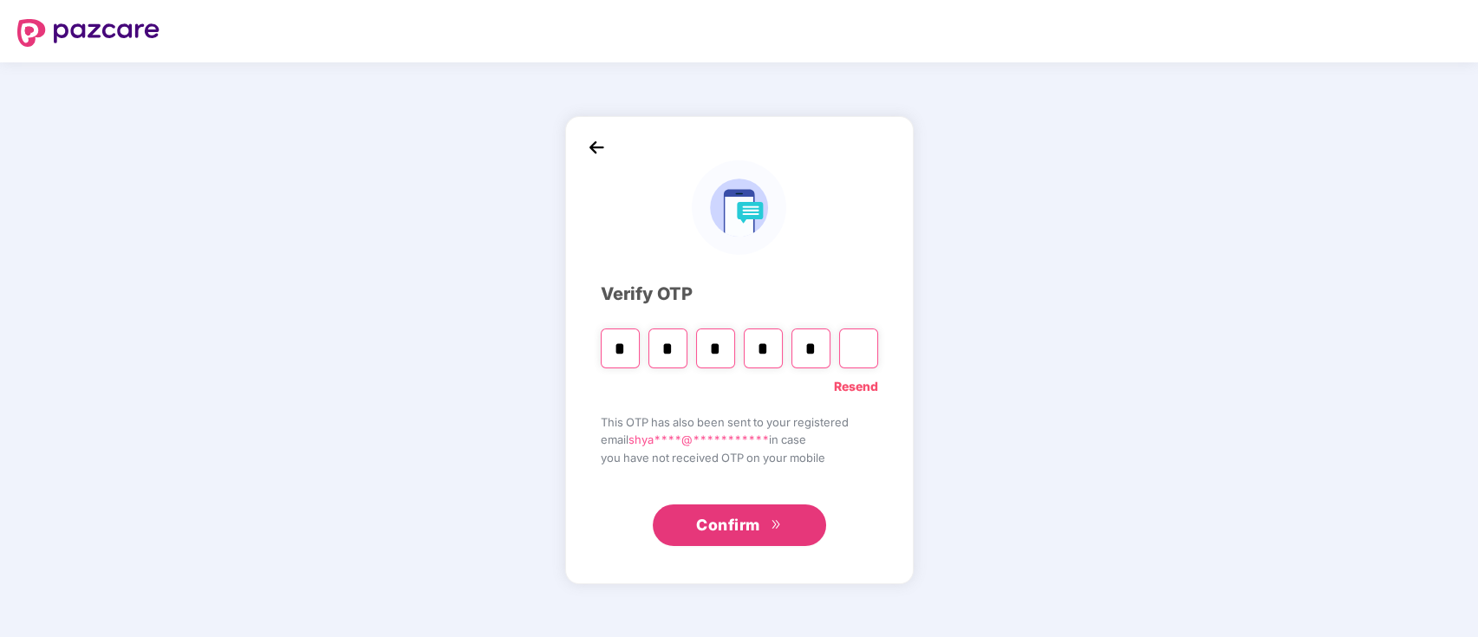
type input "*"
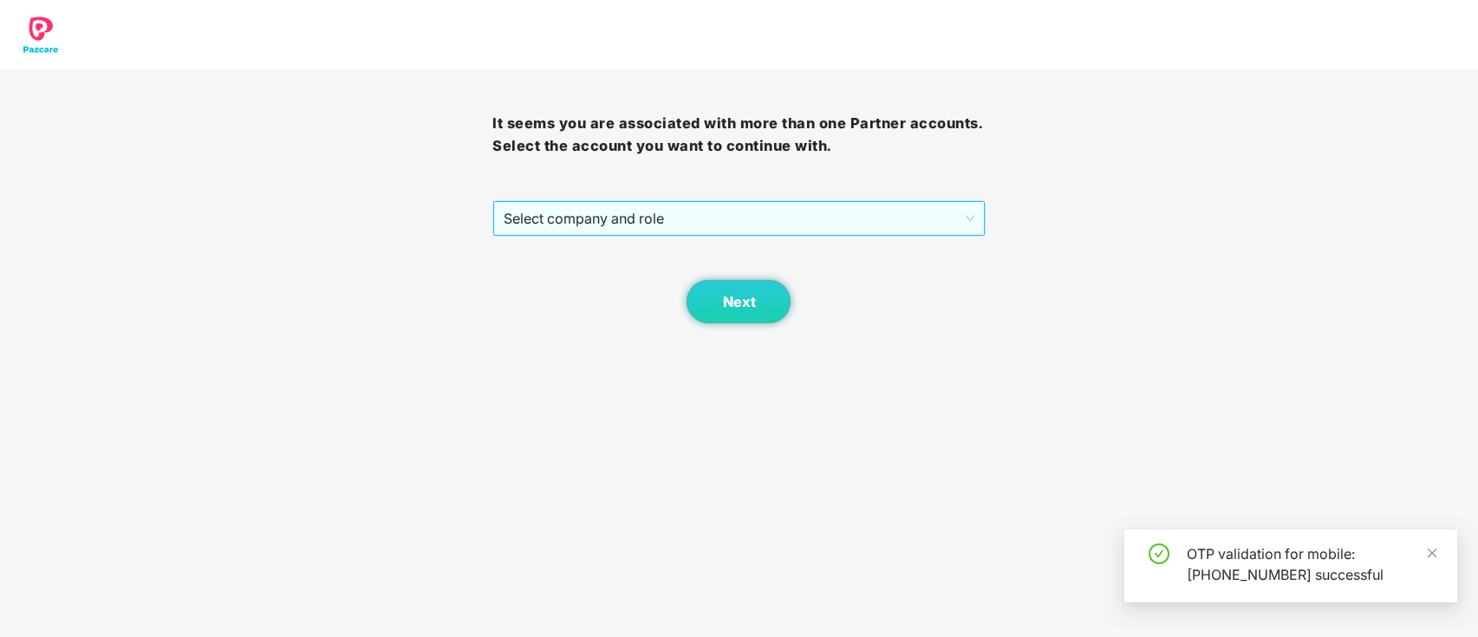
click at [590, 224] on span "Select company and role" at bounding box center [739, 218] width 470 height 33
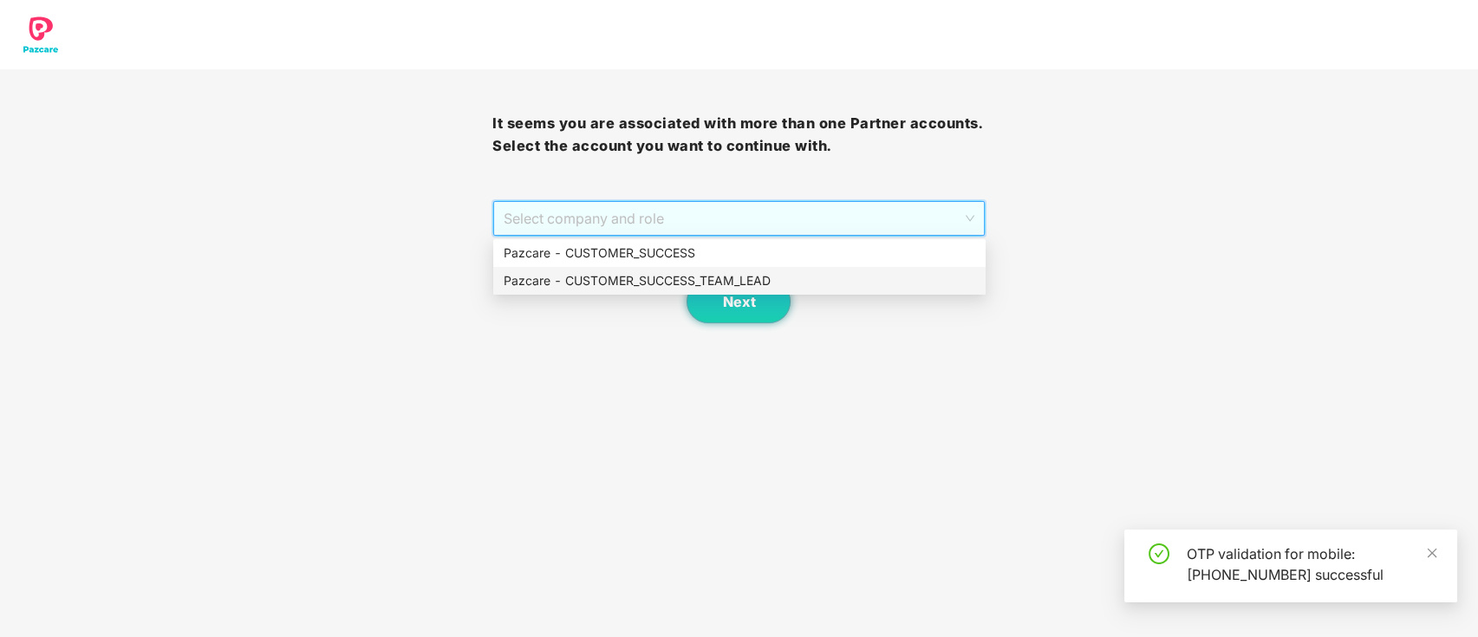
click at [605, 273] on div "Pazcare - CUSTOMER_SUCCESS_TEAM_LEAD" at bounding box center [740, 280] width 472 height 19
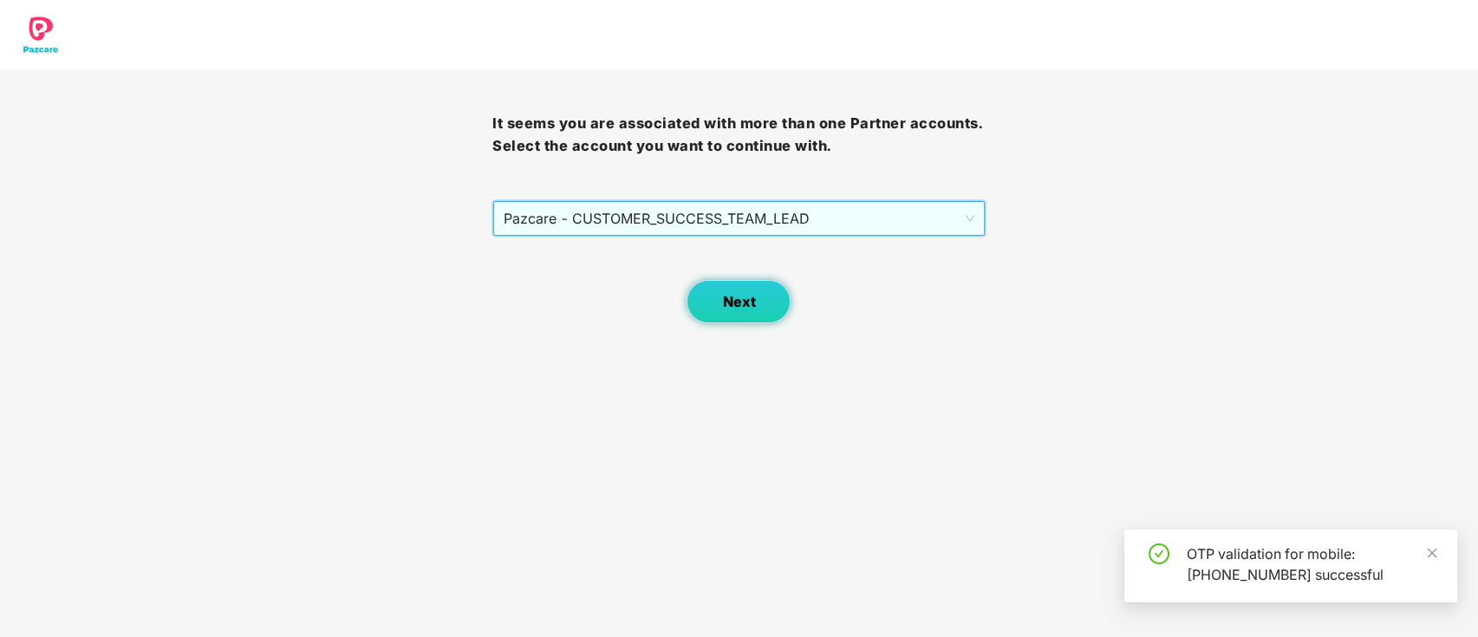
click at [751, 312] on button "Next" at bounding box center [739, 301] width 104 height 43
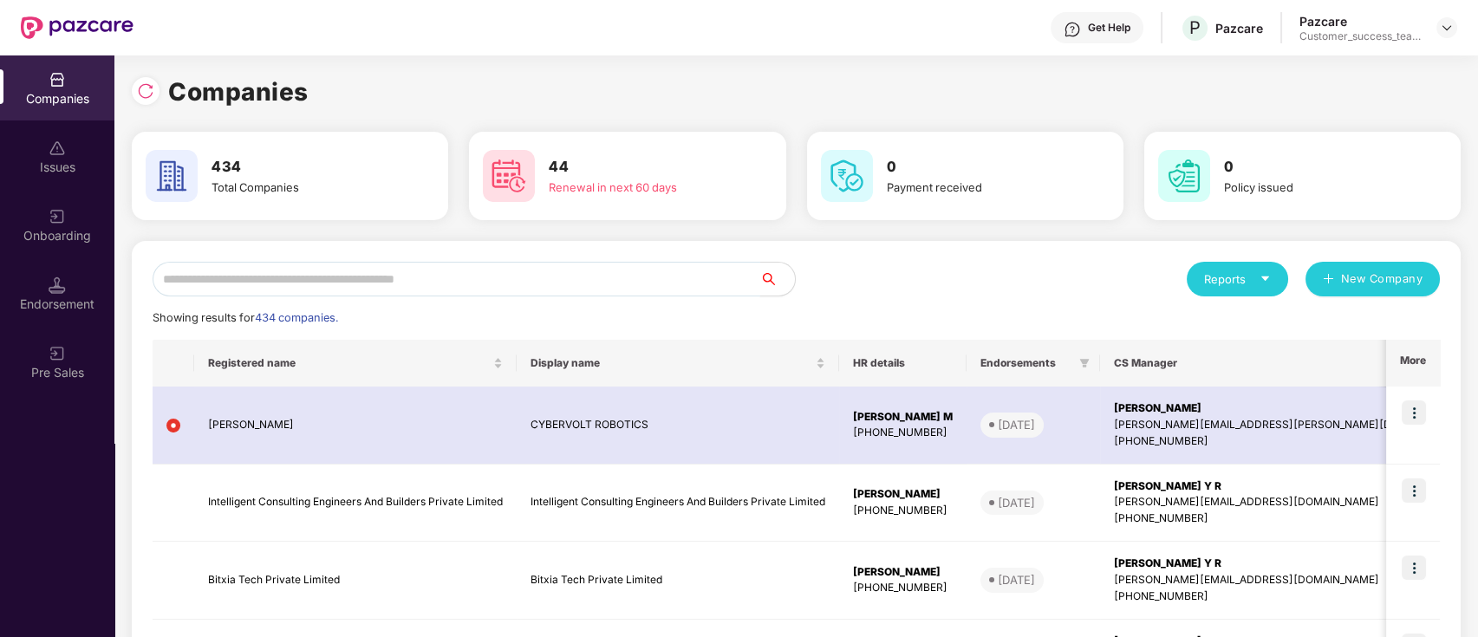
click at [236, 285] on input "text" at bounding box center [457, 279] width 608 height 35
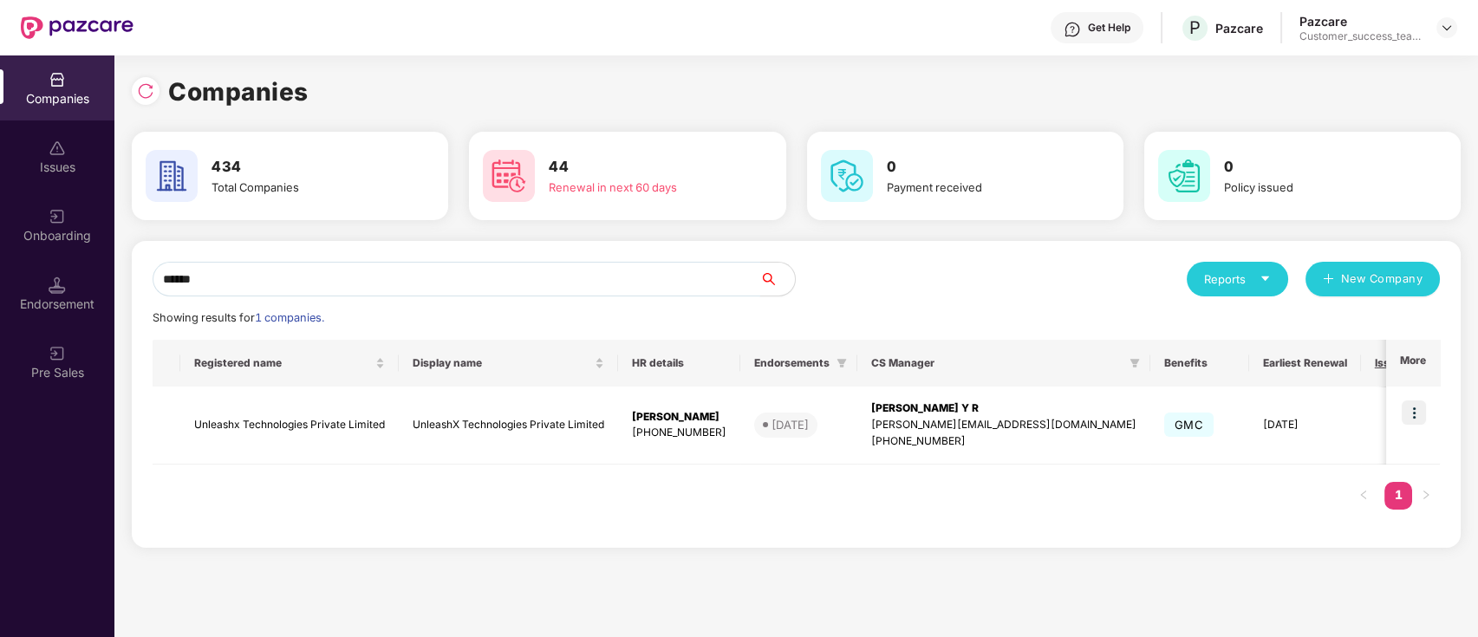
type input "******"
click at [62, 218] on img at bounding box center [57, 216] width 17 height 17
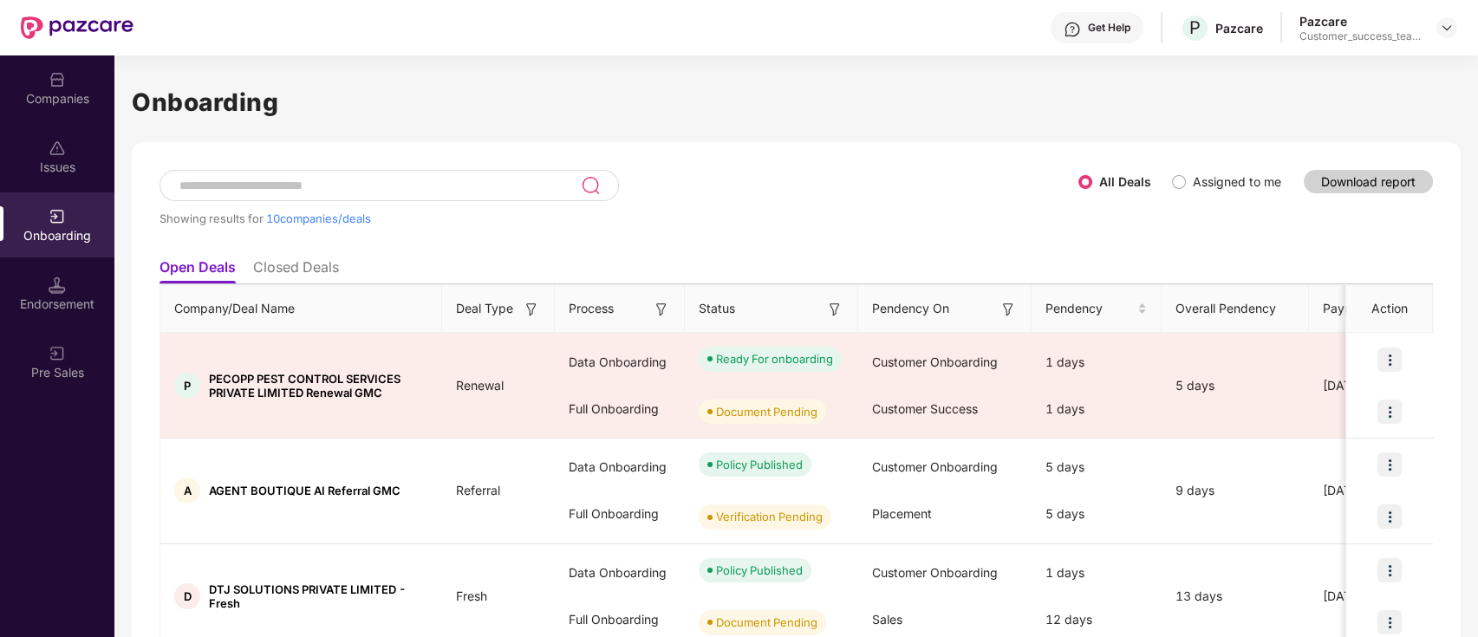
click at [342, 173] on div at bounding box center [390, 185] width 460 height 31
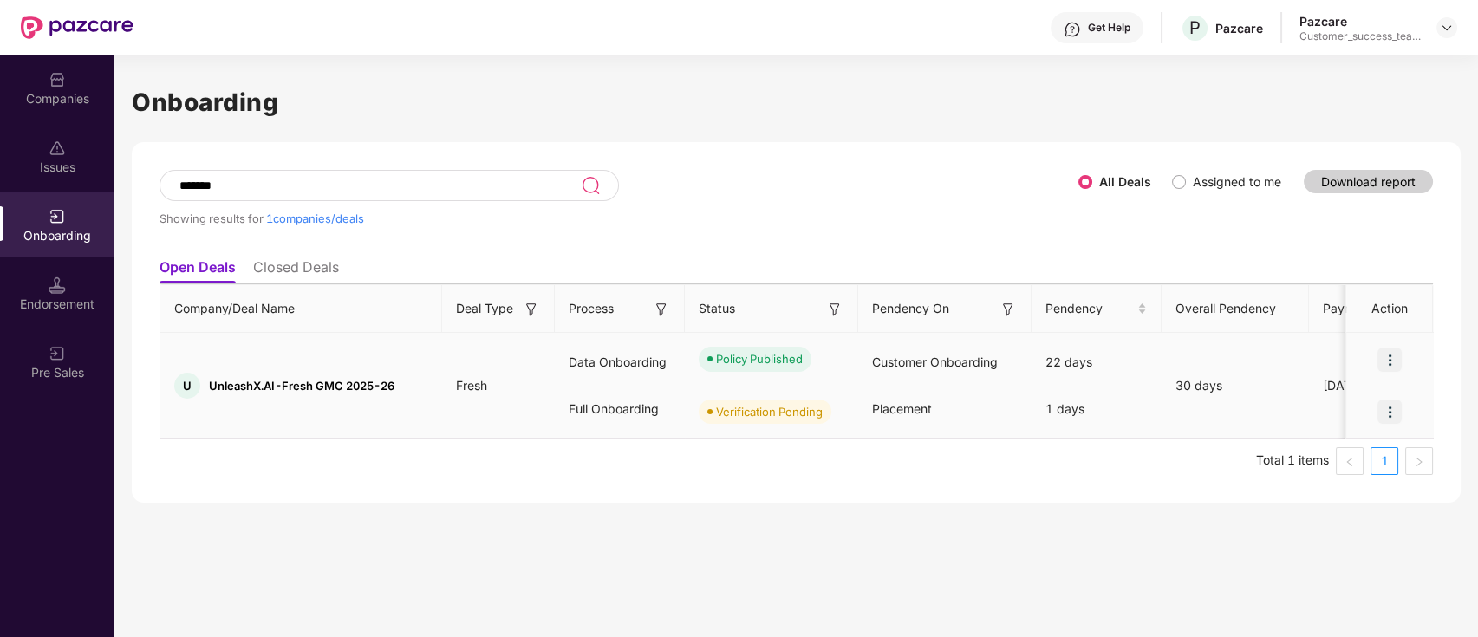
type input "*******"
click at [1374, 432] on div at bounding box center [1389, 412] width 87 height 52
click at [65, 110] on div "Companies" at bounding box center [57, 87] width 114 height 65
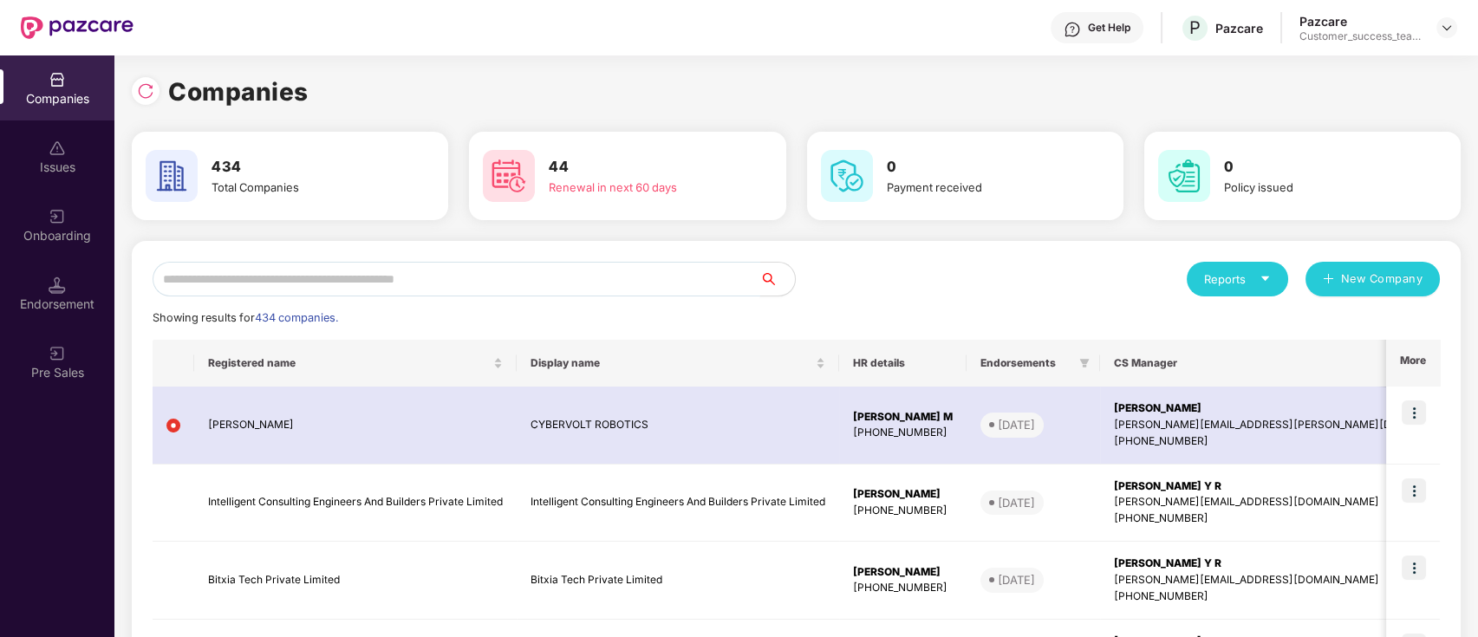
click at [407, 272] on input "text" at bounding box center [457, 279] width 608 height 35
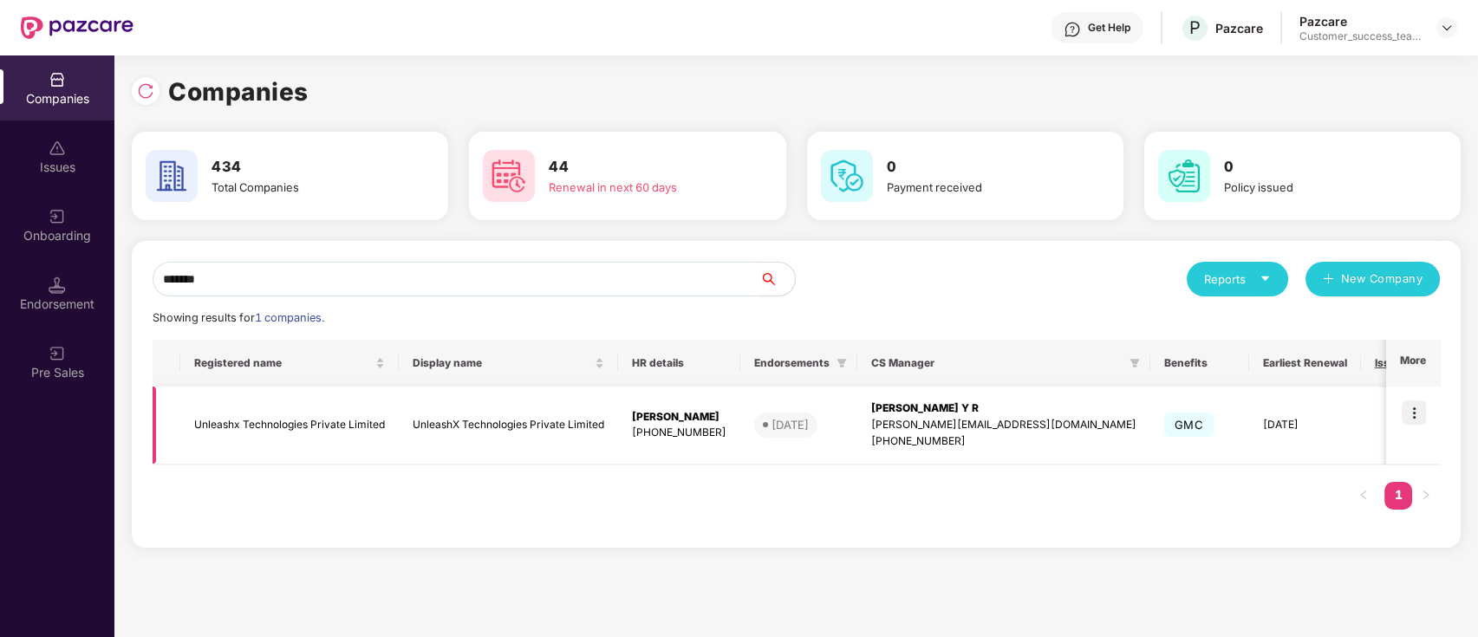
type input "*******"
click at [680, 441] on td "Ajay Singh +919999426362" at bounding box center [679, 426] width 122 height 78
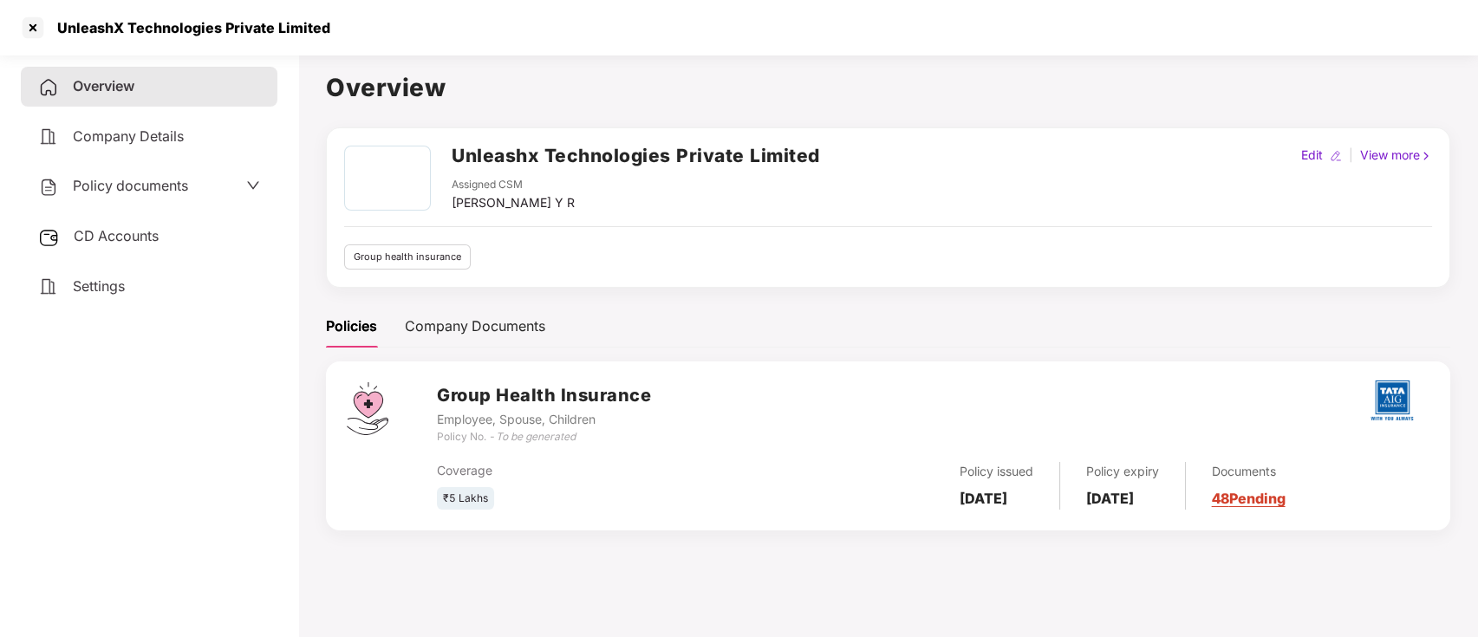
click at [185, 181] on span "Policy documents" at bounding box center [130, 185] width 115 height 17
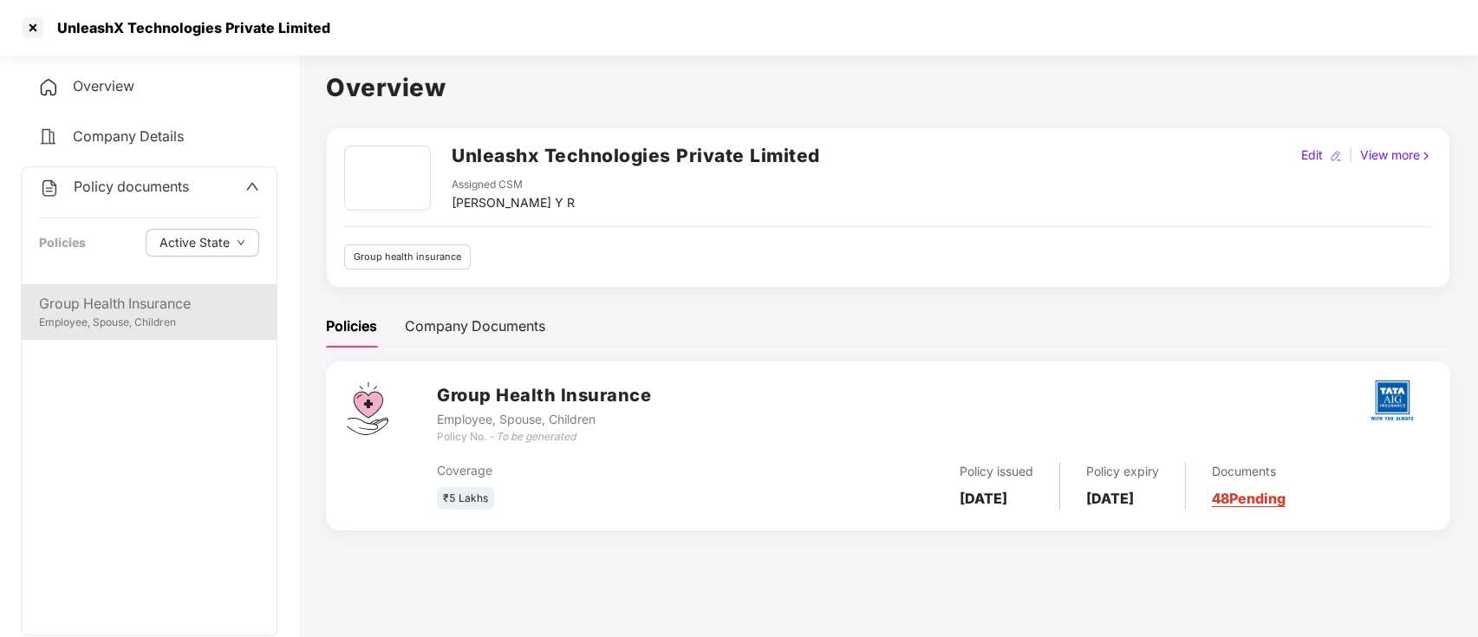
click at [194, 305] on div "Group Health Insurance" at bounding box center [149, 304] width 220 height 22
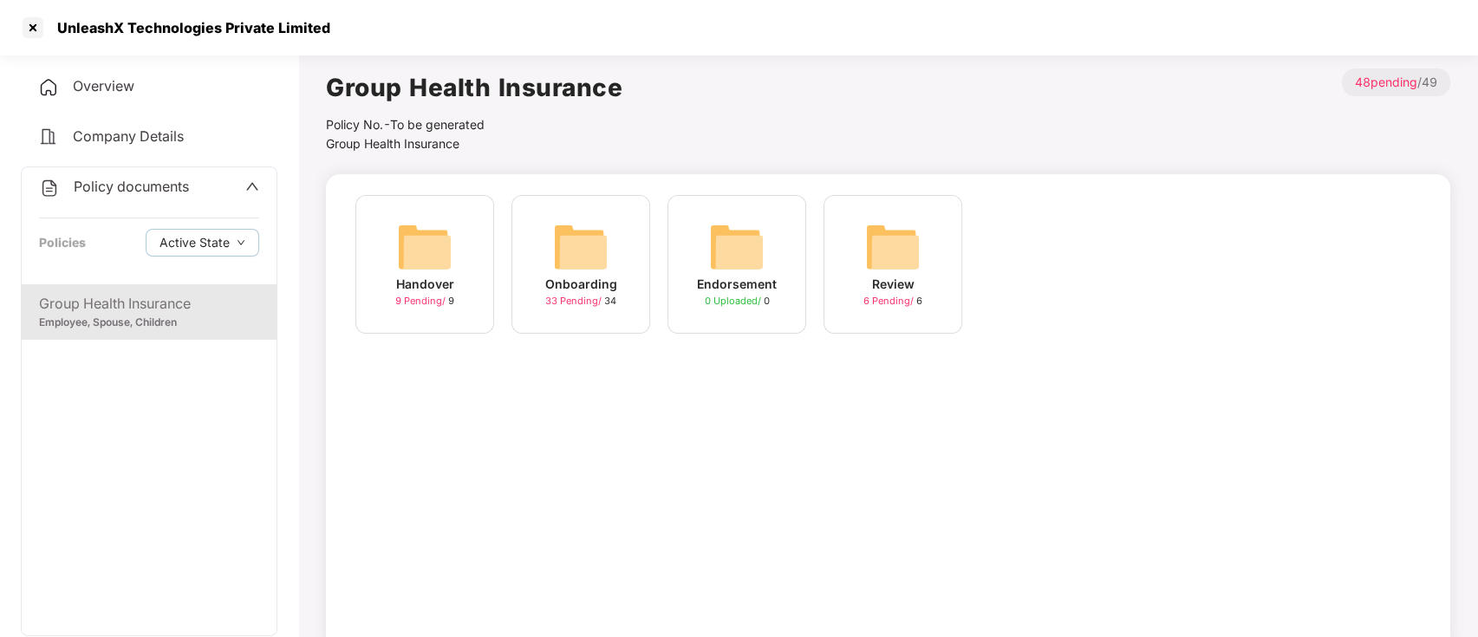
click at [585, 300] on span "33 Pending /" at bounding box center [574, 301] width 59 height 12
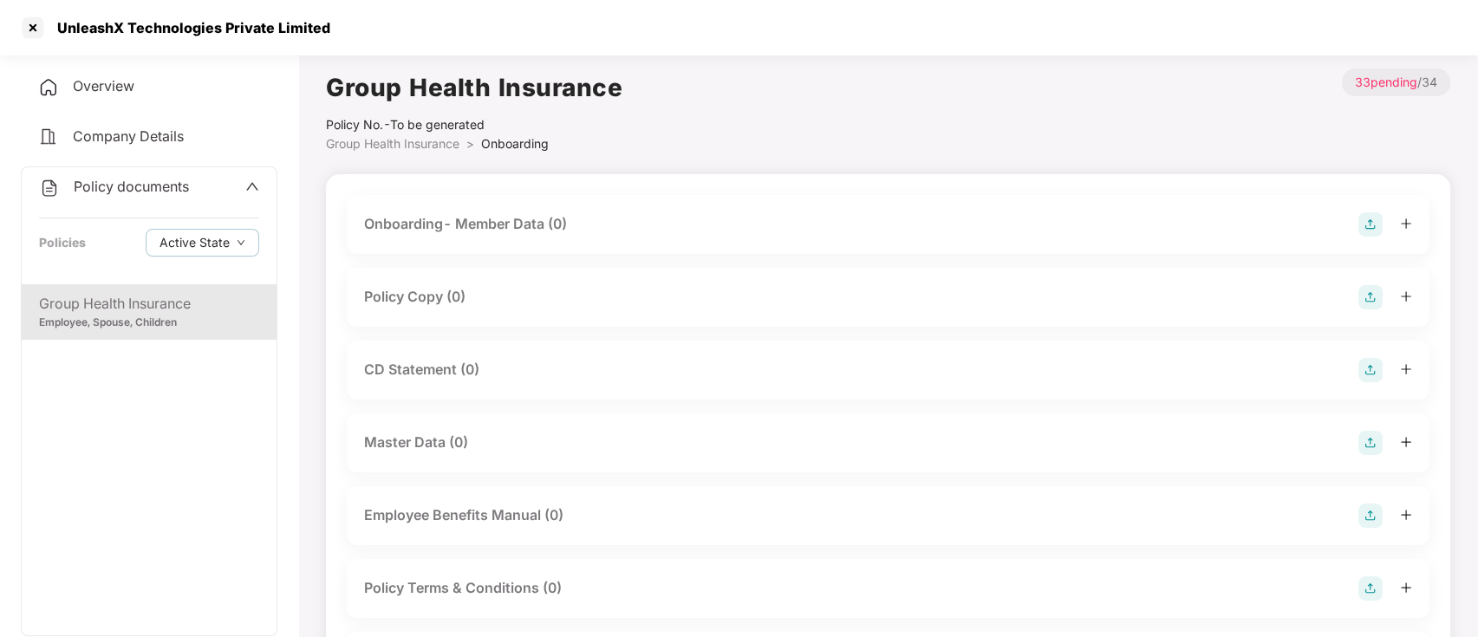
click at [440, 303] on div "Policy Copy (0)" at bounding box center [414, 297] width 101 height 22
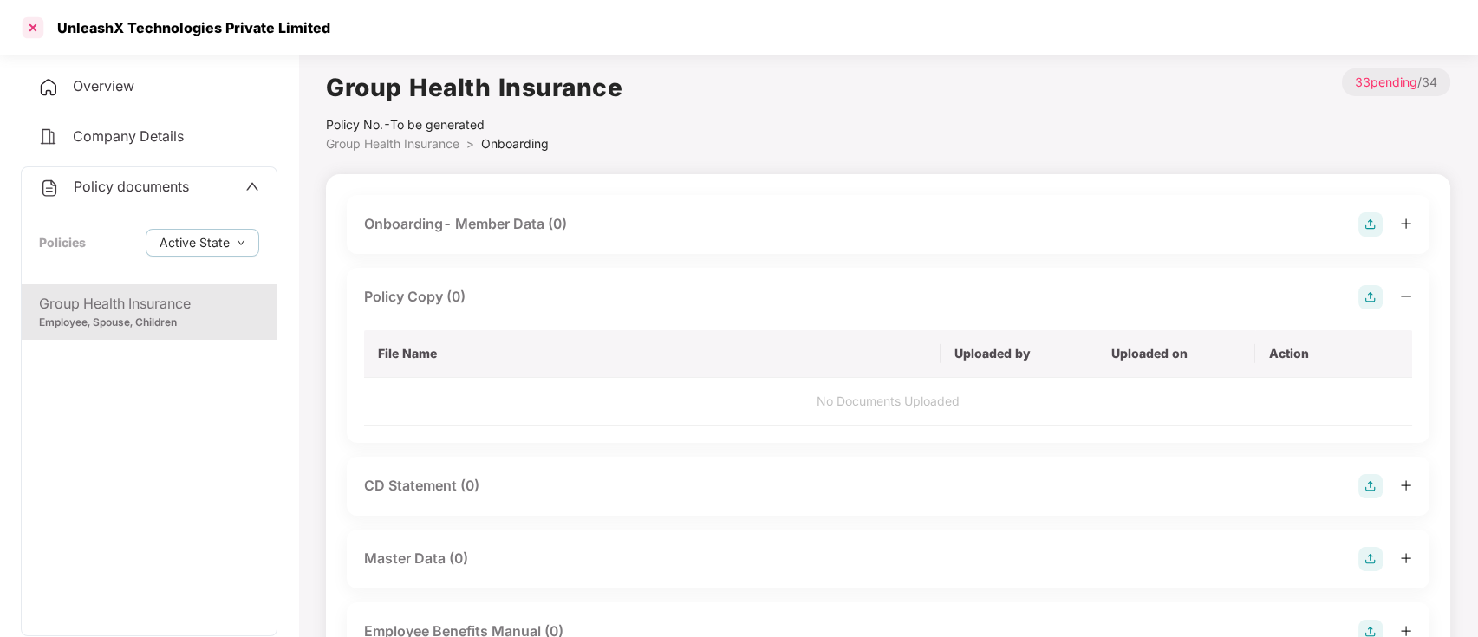
click at [32, 27] on div at bounding box center [33, 28] width 28 height 28
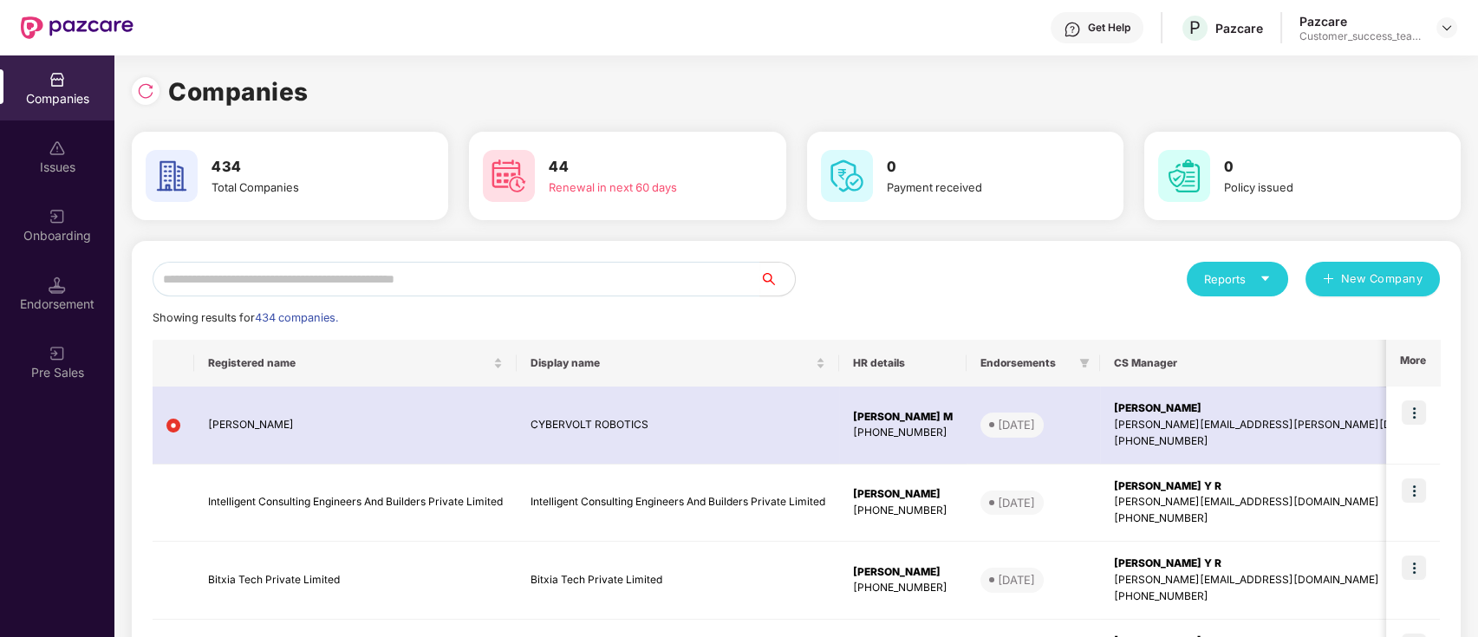
click at [57, 227] on div "Onboarding" at bounding box center [57, 235] width 114 height 17
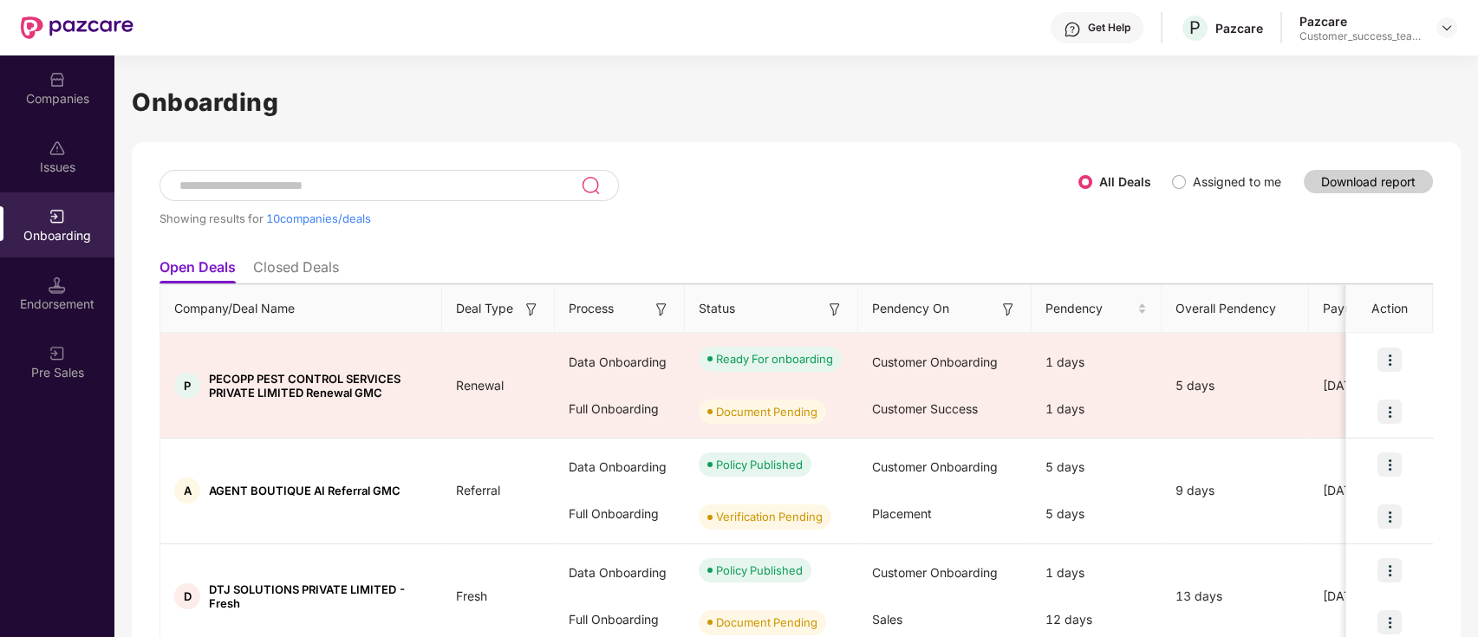
click at [291, 180] on input at bounding box center [379, 186] width 403 height 15
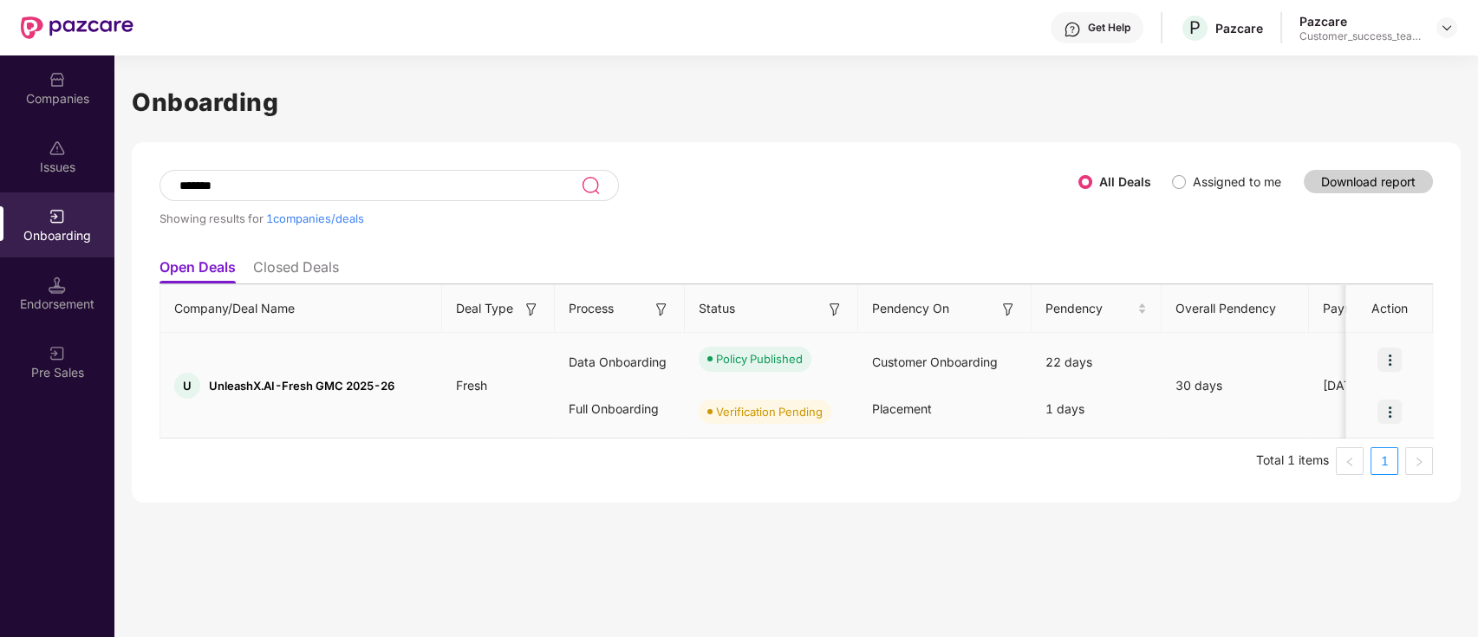
type input "*******"
click at [1359, 411] on div at bounding box center [1389, 412] width 87 height 52
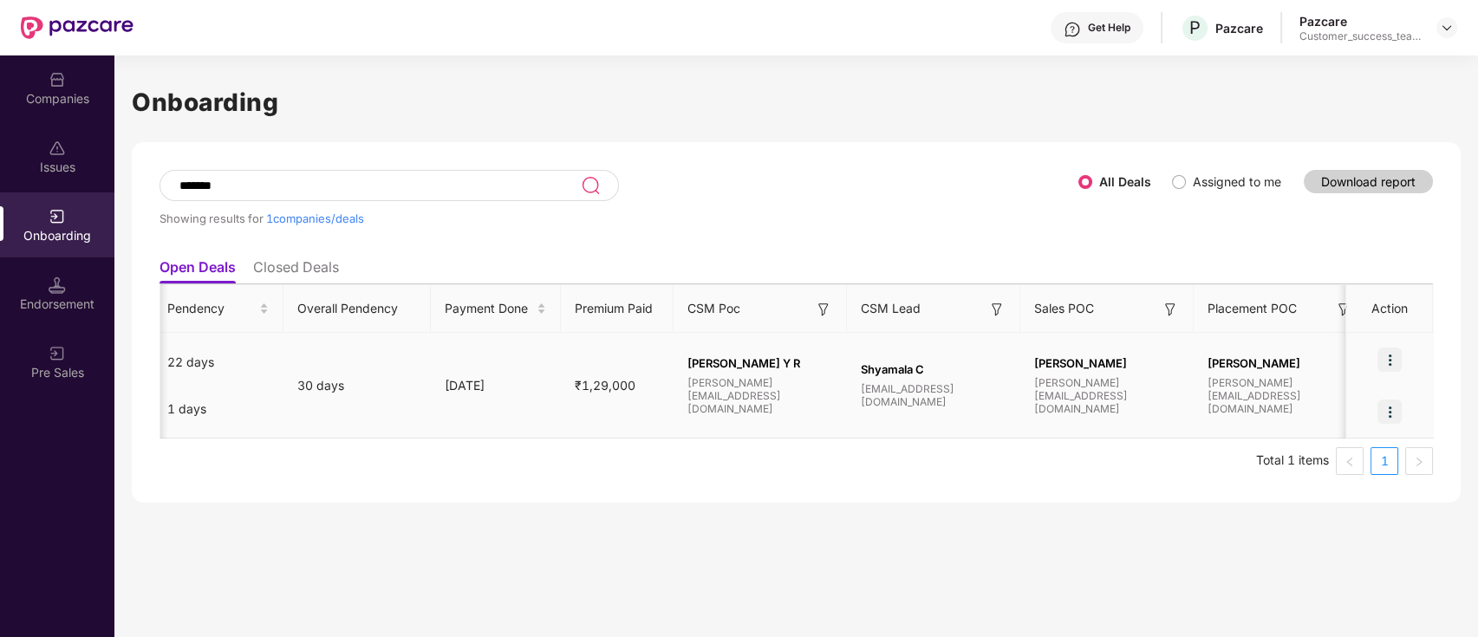
scroll to position [0, 971]
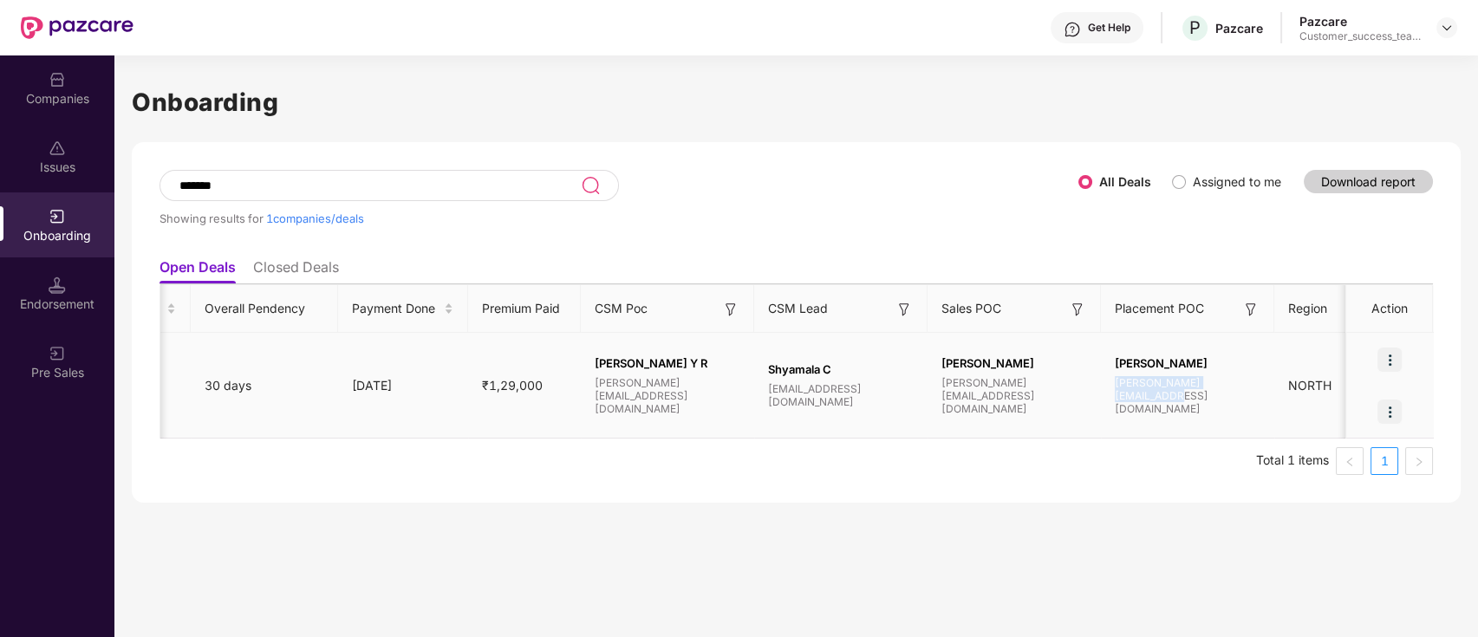
drag, startPoint x: 1255, startPoint y: 398, endPoint x: 1101, endPoint y: 394, distance: 153.5
click at [1101, 394] on div "Aakash aakash.guher@pazcare.com" at bounding box center [1187, 385] width 173 height 59
copy span "aakash.guher@pazcare.com"
